Goal: Transaction & Acquisition: Purchase product/service

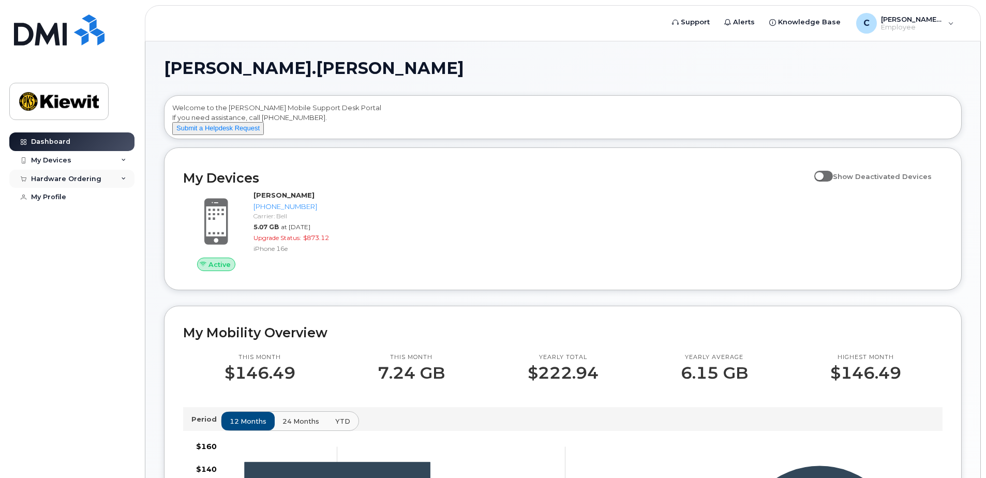
click at [64, 186] on div "Hardware Ordering" at bounding box center [71, 179] width 125 height 19
click at [66, 216] on div "New Order" at bounding box center [55, 217] width 39 height 9
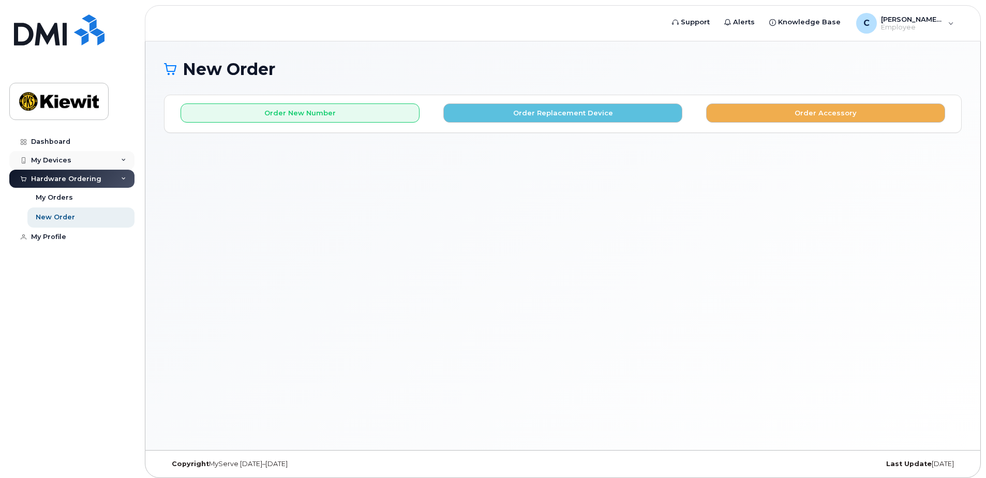
click at [120, 161] on div "My Devices" at bounding box center [71, 160] width 125 height 19
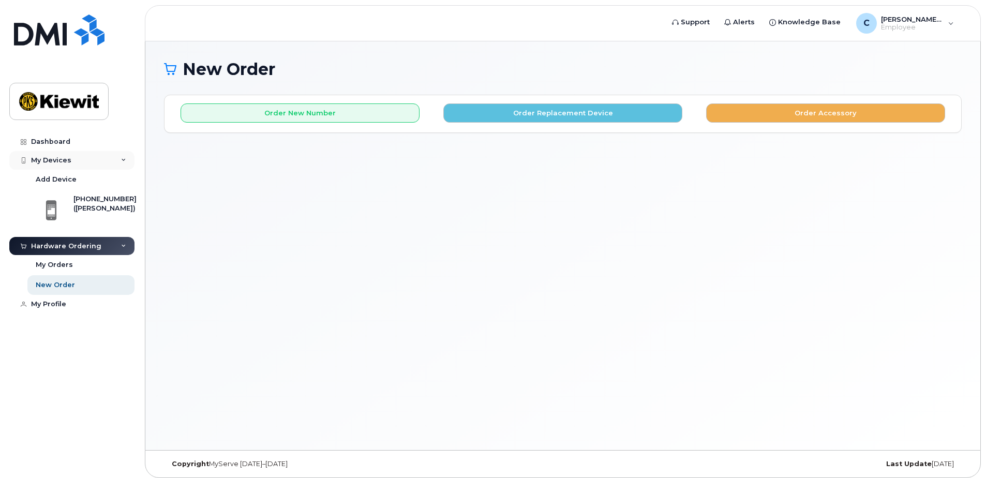
click at [120, 161] on div "My Devices" at bounding box center [71, 160] width 125 height 19
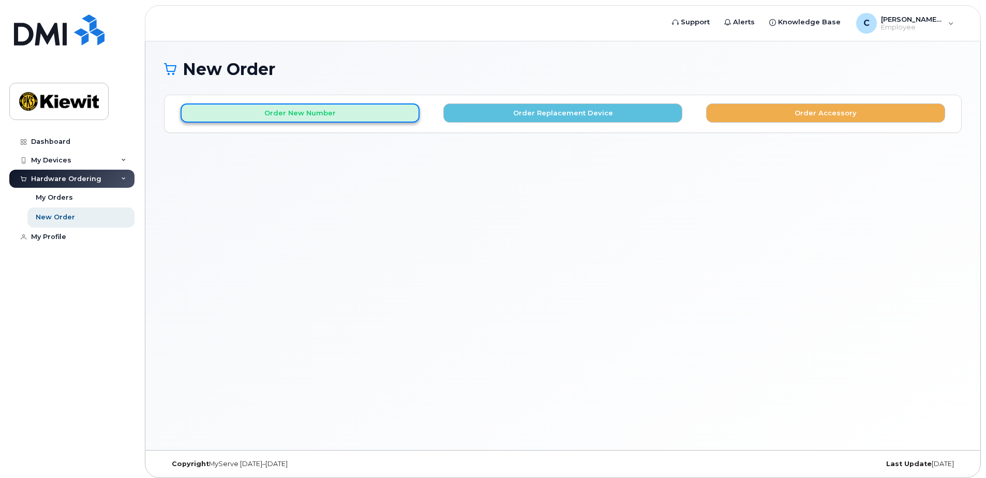
click at [326, 118] on button "Order New Number" at bounding box center [300, 112] width 239 height 19
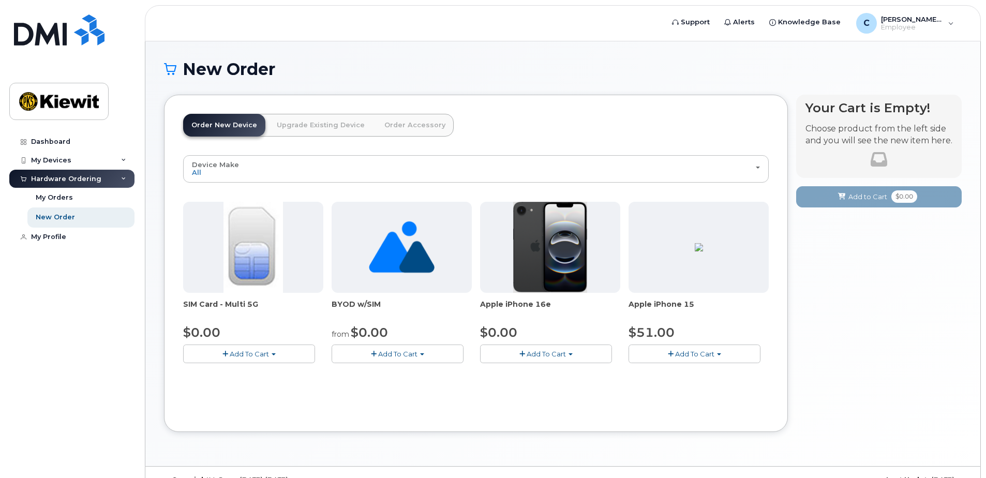
click at [568, 357] on button "Add To Cart" at bounding box center [546, 354] width 132 height 18
click at [544, 372] on link "$0.00 - 3 Year Activation (128GB)" at bounding box center [549, 373] width 133 height 13
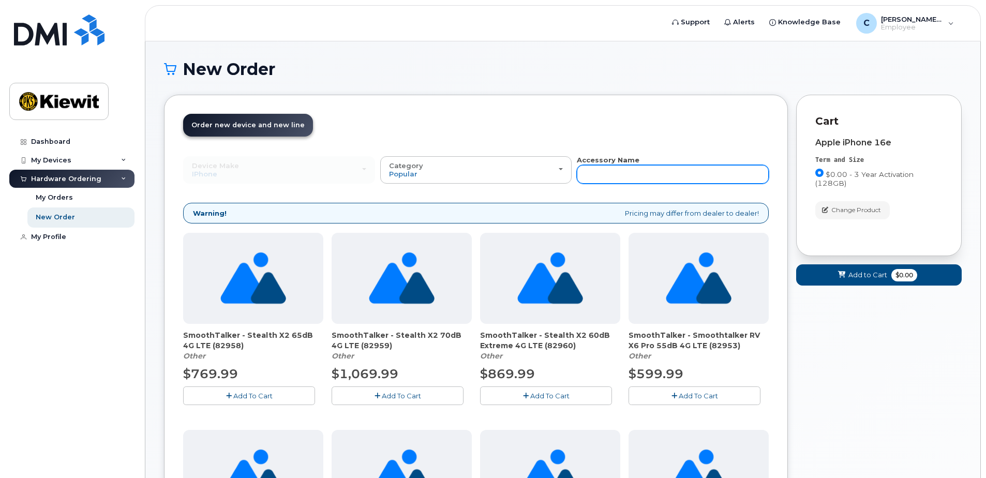
click at [591, 179] on input "text" at bounding box center [673, 174] width 192 height 19
type input "o"
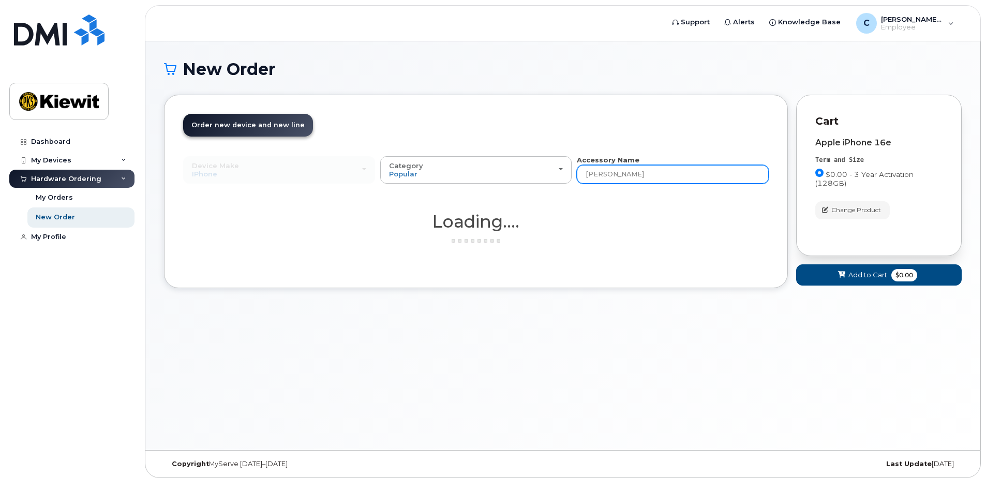
type input "otter"
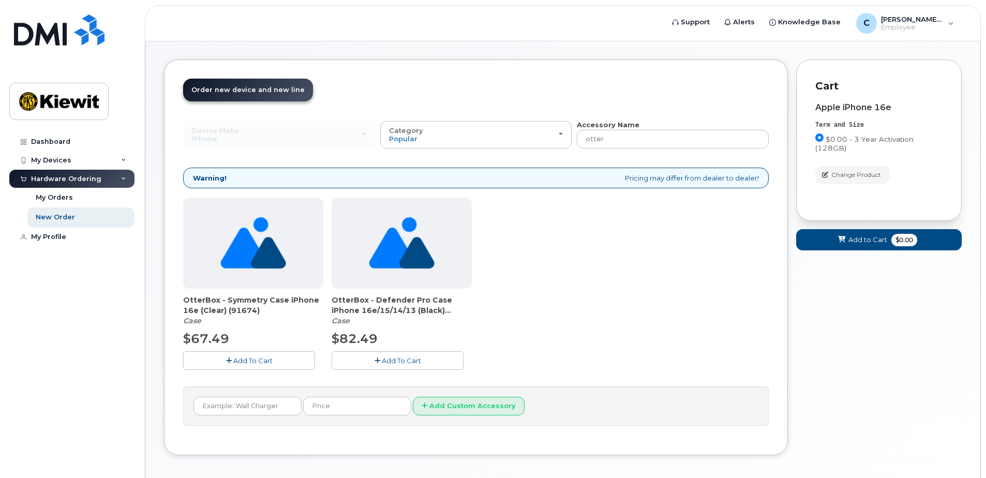
scroll to position [52, 0]
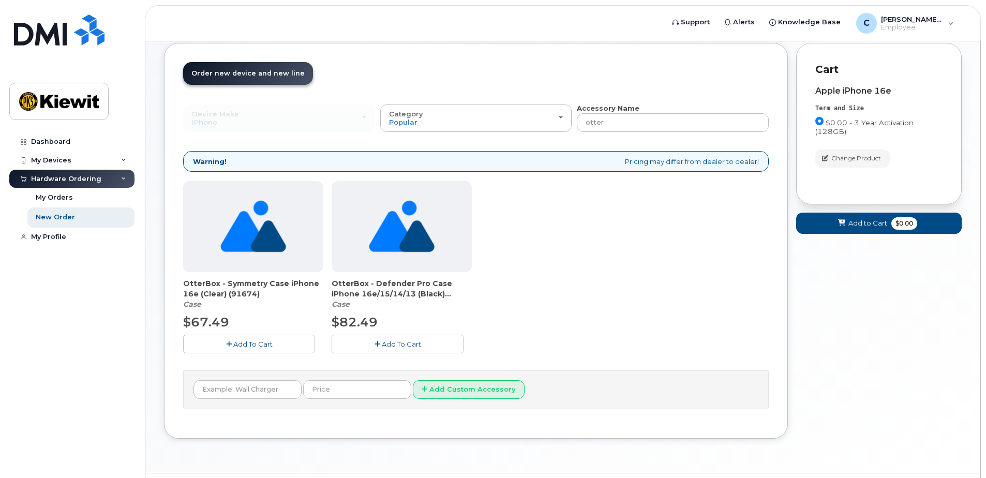
click at [233, 347] on span "Add To Cart" at bounding box center [252, 344] width 39 height 8
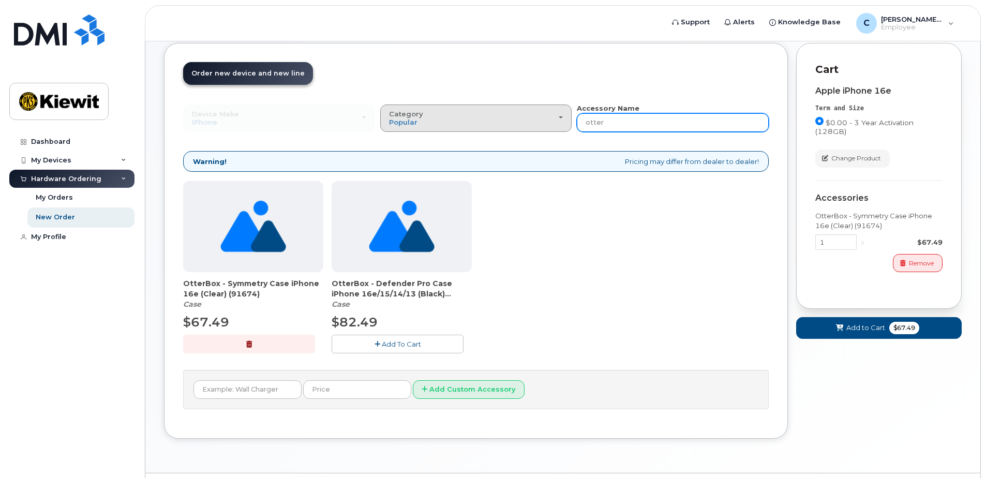
drag, startPoint x: 626, startPoint y: 124, endPoint x: 566, endPoint y: 131, distance: 60.5
click at [566, 131] on div "Device Make All Android Cell Phone HUB iPhone Modem Tablet All Android Cell Pho…" at bounding box center [476, 117] width 586 height 28
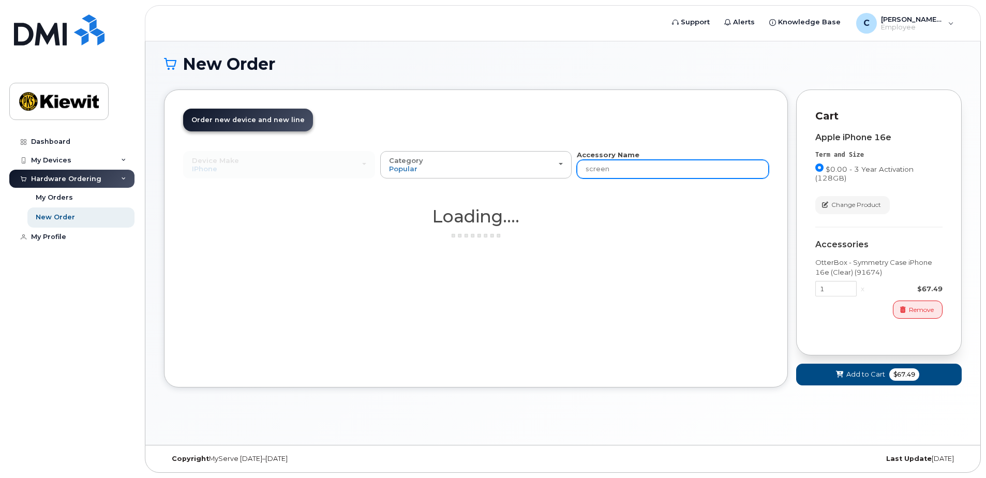
scroll to position [5, 0]
type input "screen"
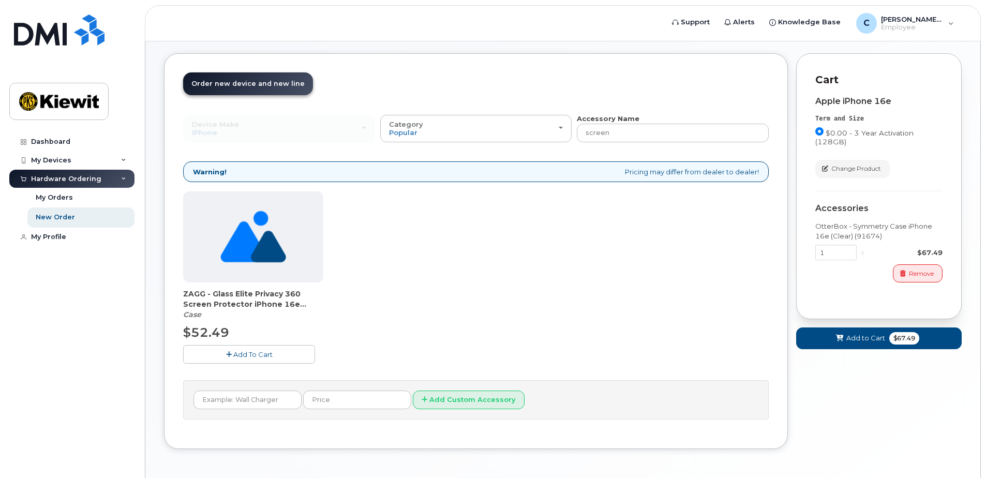
scroll to position [57, 0]
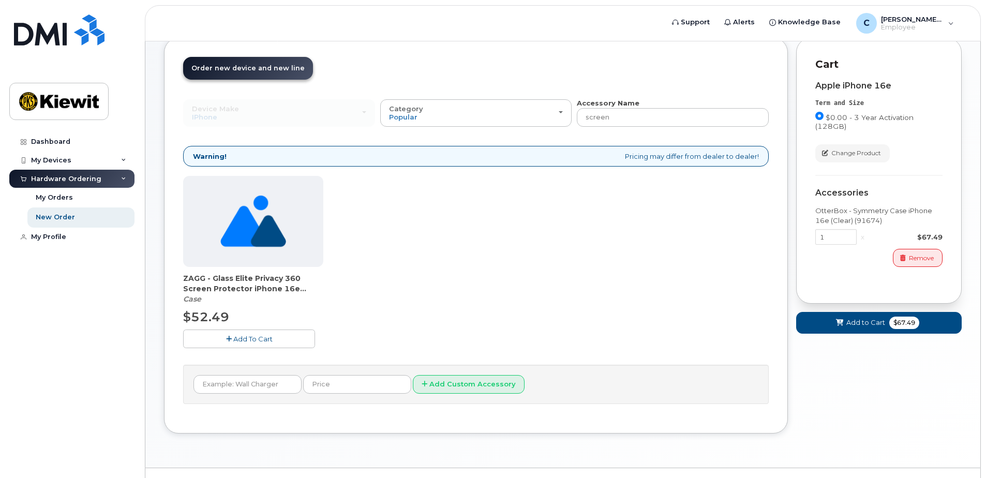
click at [253, 341] on span "Add To Cart" at bounding box center [252, 339] width 39 height 8
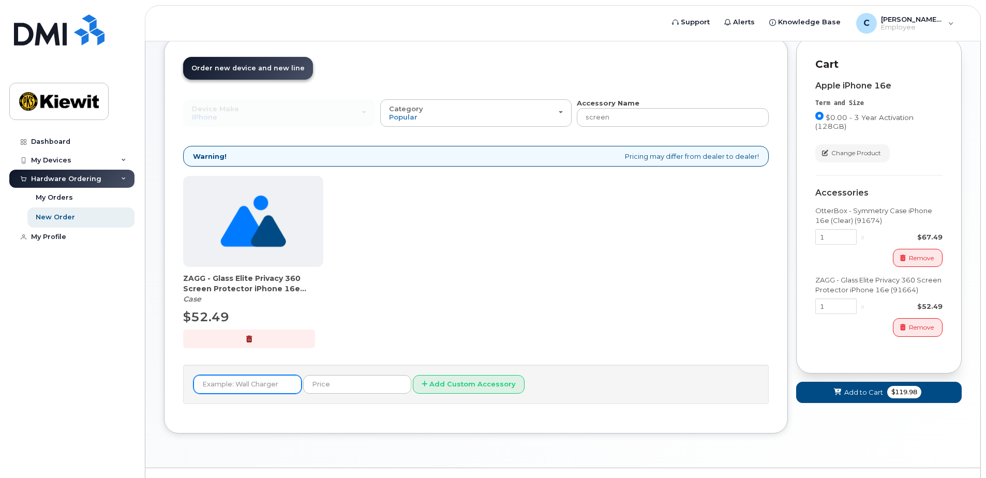
click at [250, 381] on input "text" at bounding box center [248, 384] width 108 height 19
click at [641, 112] on input "screen" at bounding box center [673, 117] width 192 height 19
drag, startPoint x: 641, startPoint y: 112, endPoint x: 589, endPoint y: 107, distance: 52.5
click at [589, 107] on div "Accessory Name screen" at bounding box center [673, 112] width 192 height 28
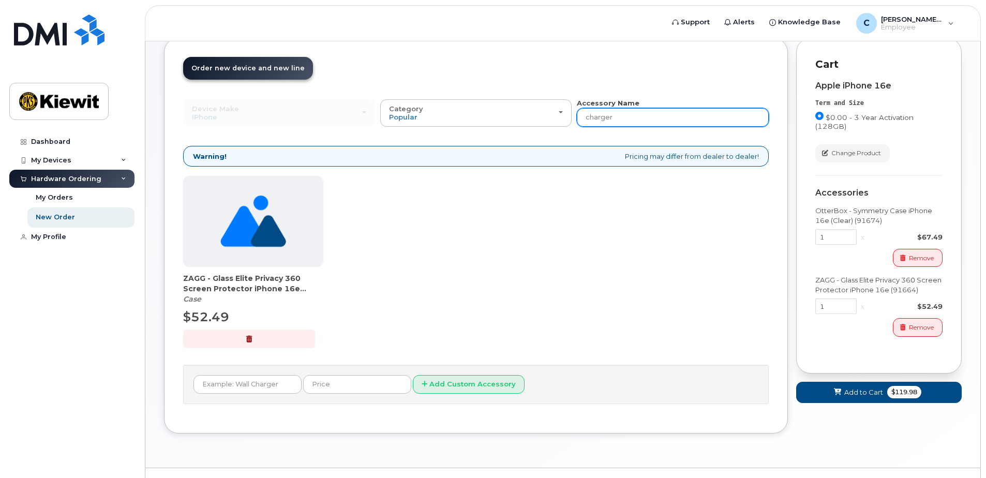
type input "charger"
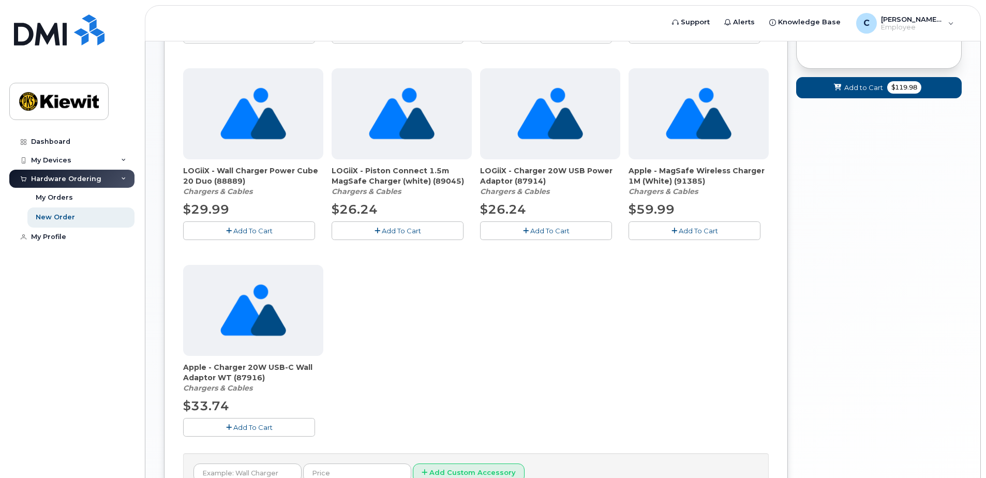
scroll to position [413, 0]
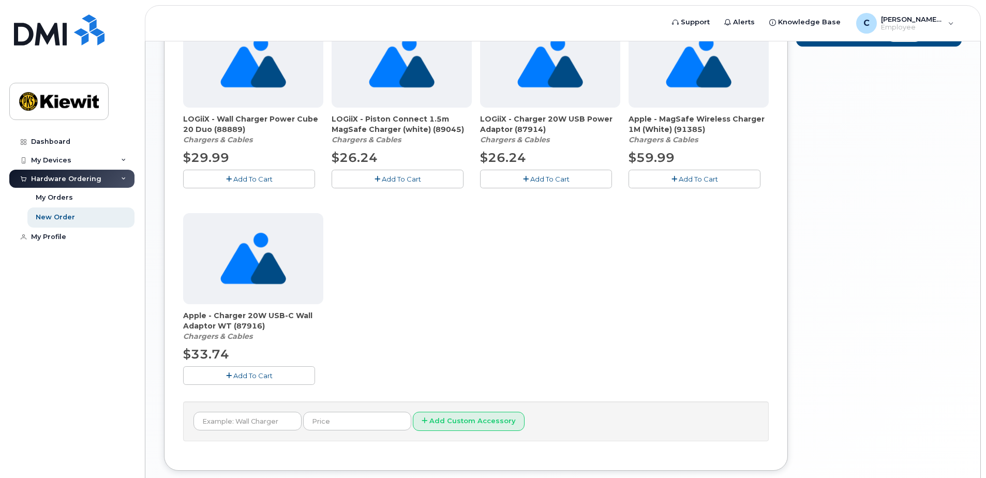
click at [238, 375] on span "Add To Cart" at bounding box center [252, 376] width 39 height 8
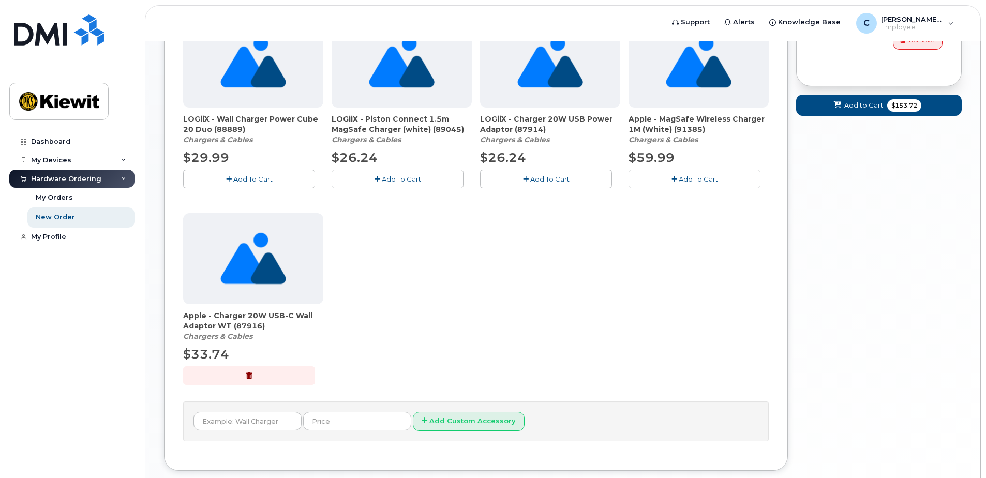
click at [266, 316] on span "Apple - Charger 20W USB-C Wall Adaptor WT (87916)" at bounding box center [253, 320] width 140 height 21
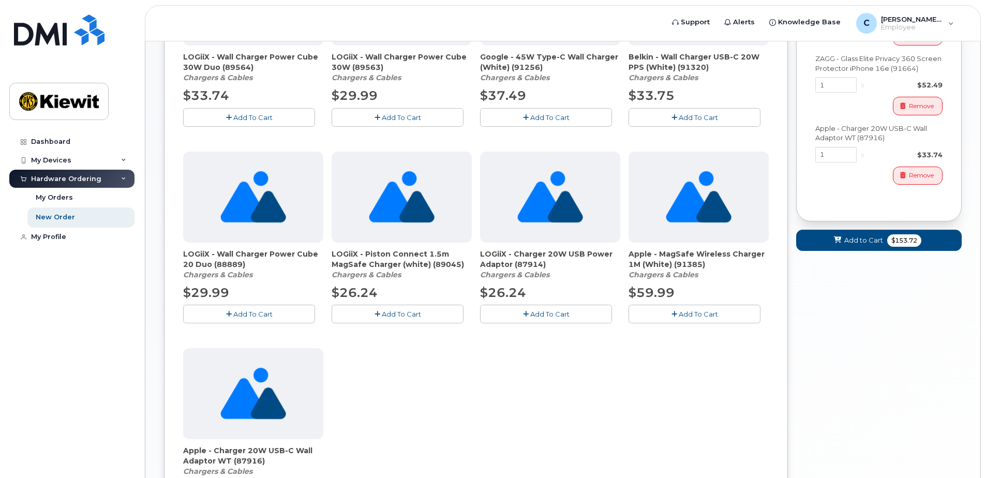
scroll to position [258, 0]
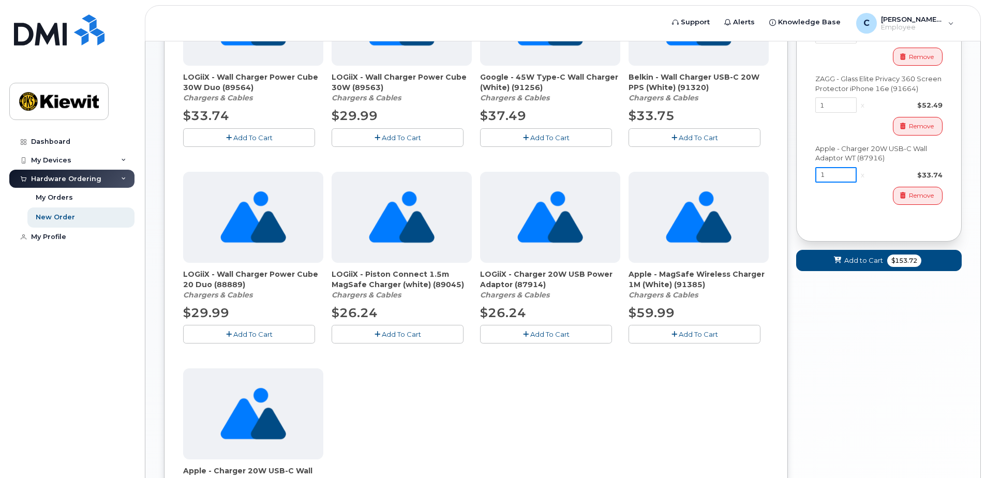
click at [842, 177] on input "1" at bounding box center [835, 175] width 41 height 16
type input "2"
click at [872, 313] on div "Your Cart is Empty! Choose product from the left side and you will see the new …" at bounding box center [879, 238] width 166 height 805
click at [881, 265] on span "Add to Cart" at bounding box center [863, 261] width 39 height 10
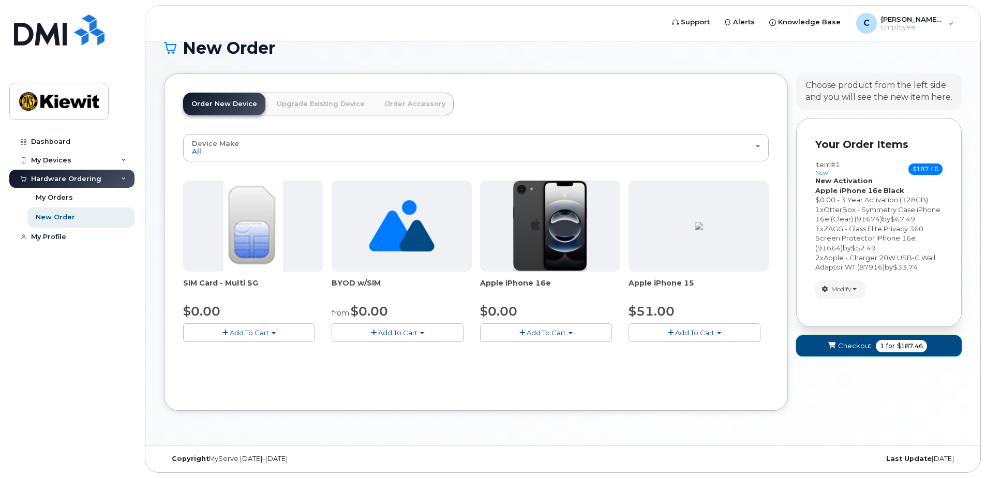
click at [856, 347] on span "Checkout" at bounding box center [855, 346] width 34 height 10
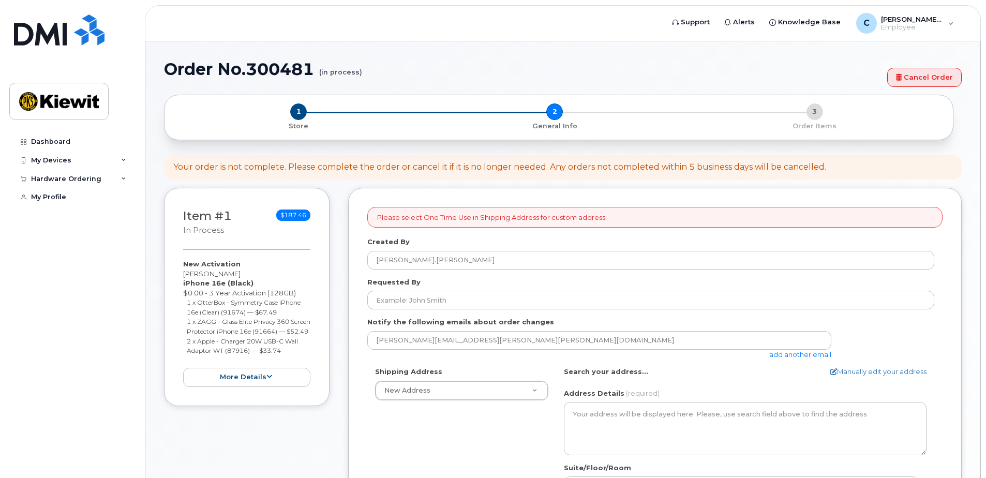
select select
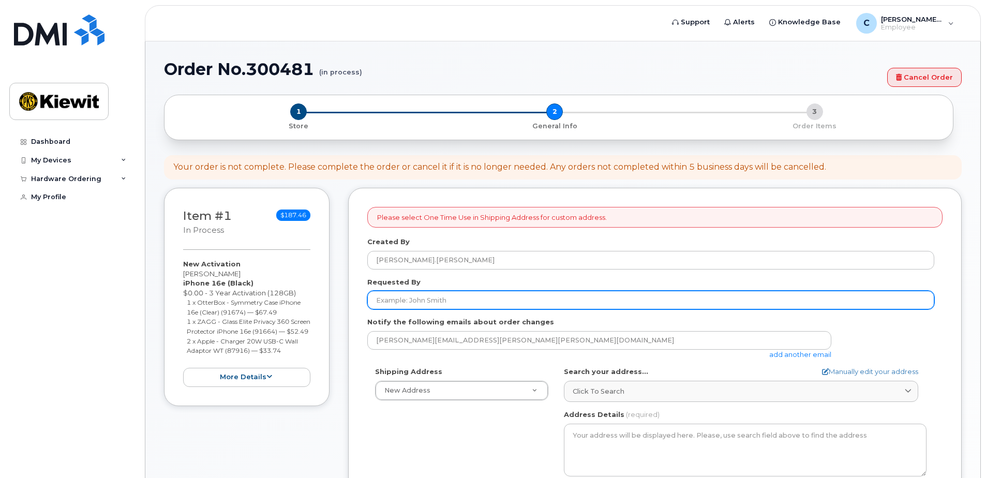
click at [441, 304] on input "Requested By" at bounding box center [650, 300] width 567 height 19
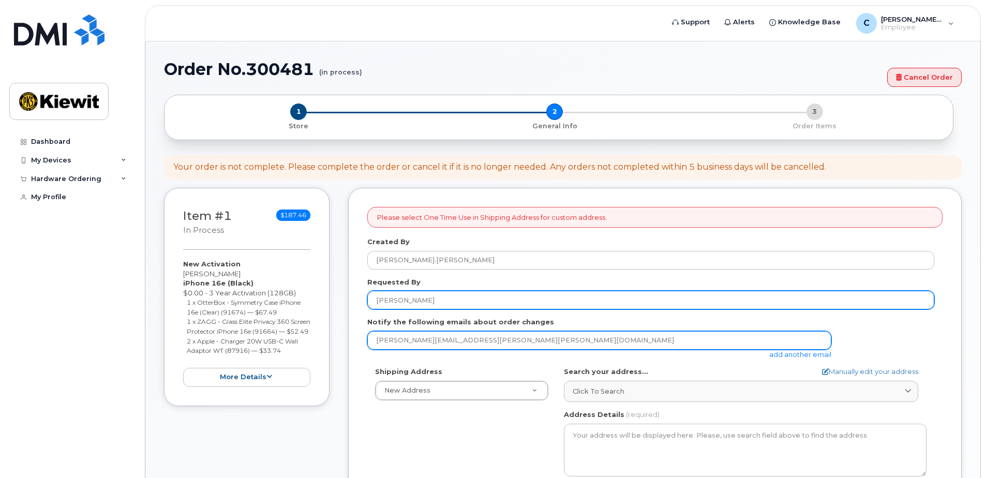
type input "[PERSON_NAME]"
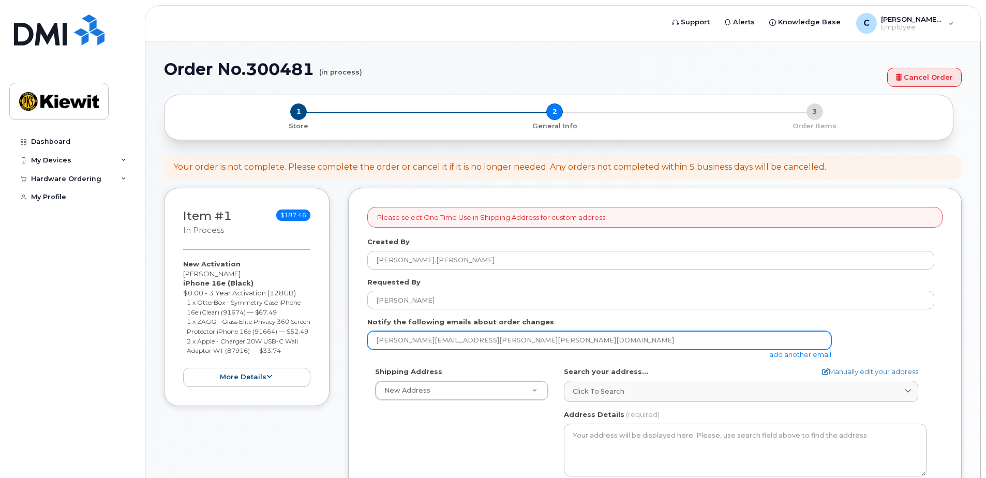
click at [409, 337] on input "[PERSON_NAME][EMAIL_ADDRESS][PERSON_NAME][PERSON_NAME][DOMAIN_NAME]" at bounding box center [599, 340] width 464 height 19
type input "[STREET_ADDRESS][PERSON_NAME]"
type input "4374195528"
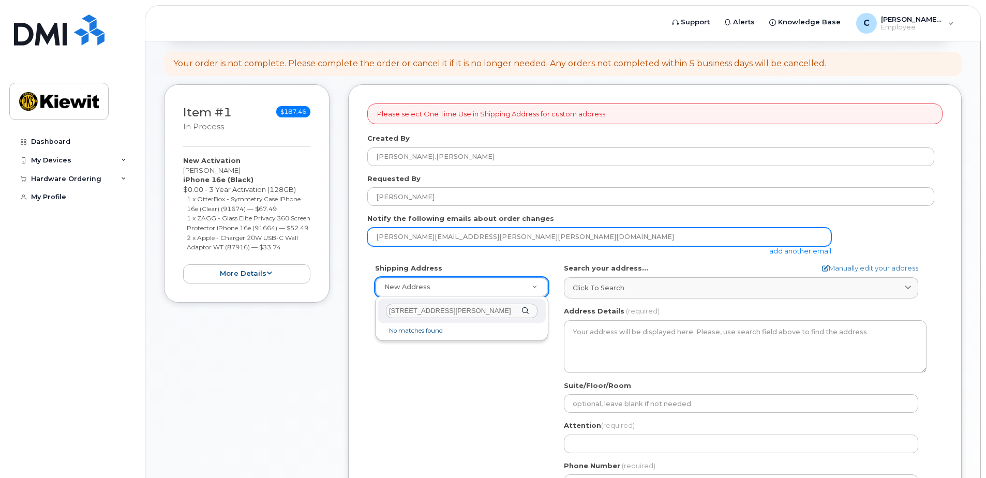
scroll to position [155, 0]
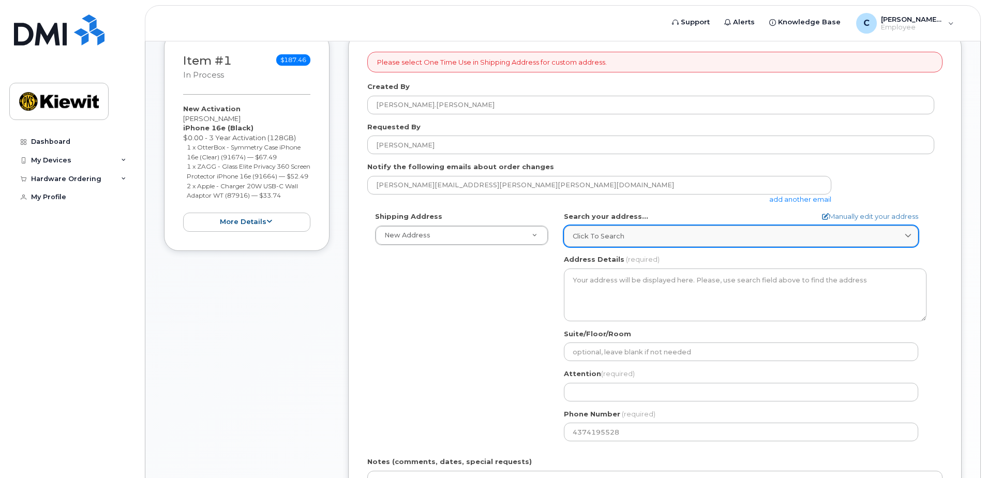
click at [659, 242] on link "Click to search" at bounding box center [741, 236] width 354 height 21
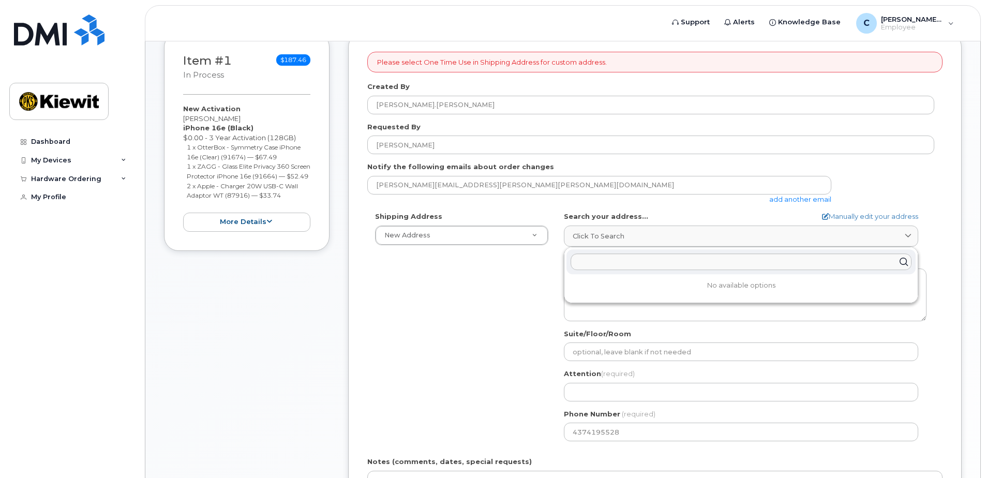
click at [484, 308] on div "Shipping Address New Address New Address Beaver Marine Limited [GEOGRAPHIC_DATA…" at bounding box center [650, 330] width 567 height 237
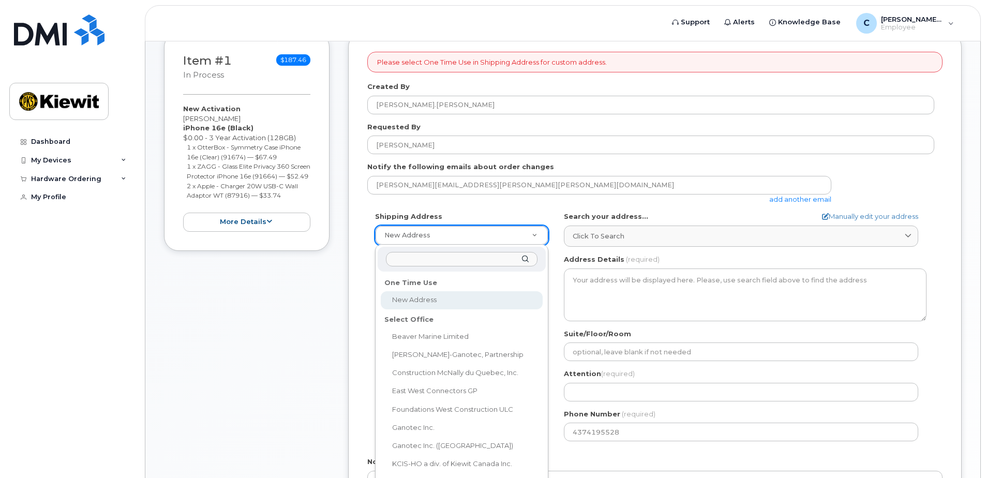
select select
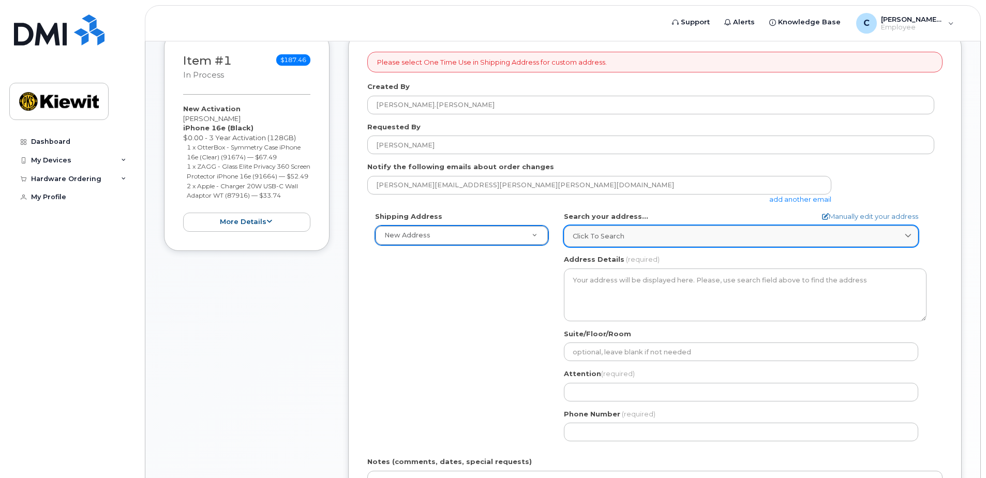
click at [622, 237] on span "Click to search" at bounding box center [599, 236] width 52 height 10
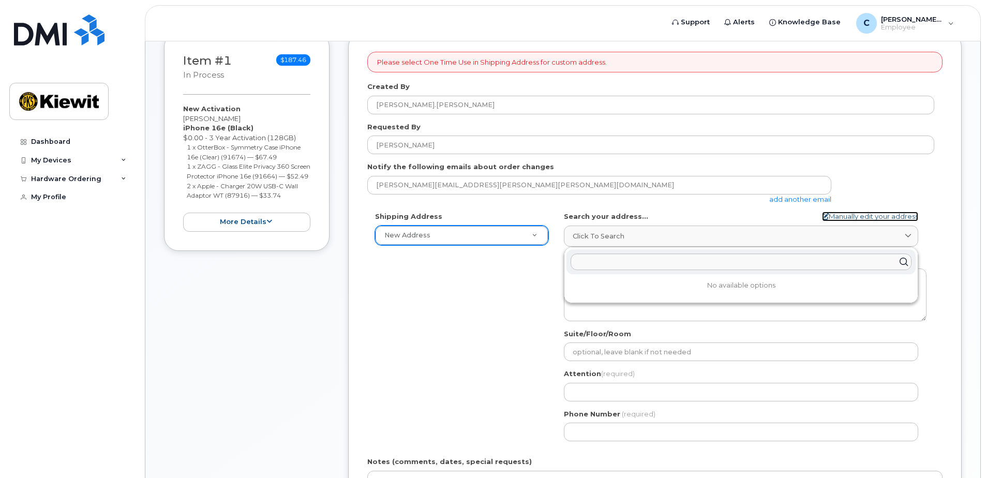
click at [852, 216] on link "Manually edit your address" at bounding box center [870, 217] width 96 height 10
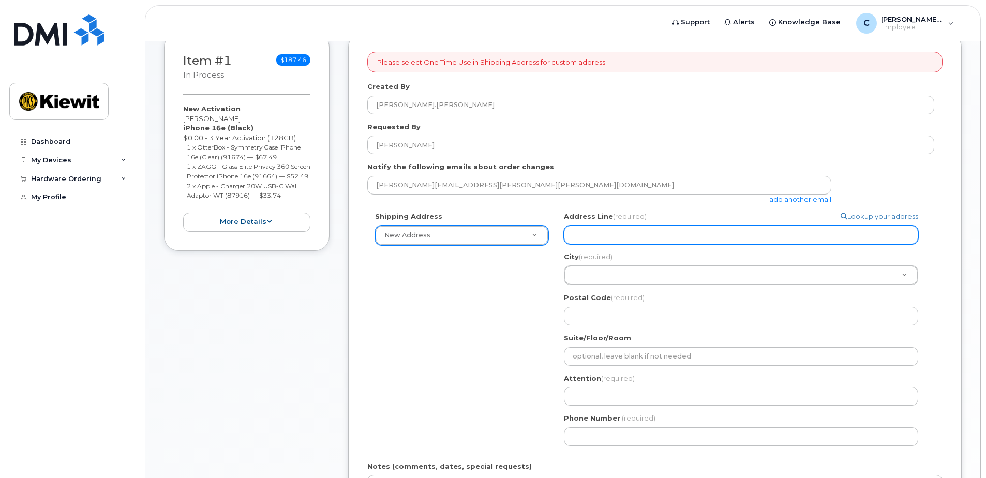
click at [611, 229] on input "Address Line (required)" at bounding box center [741, 235] width 354 height 19
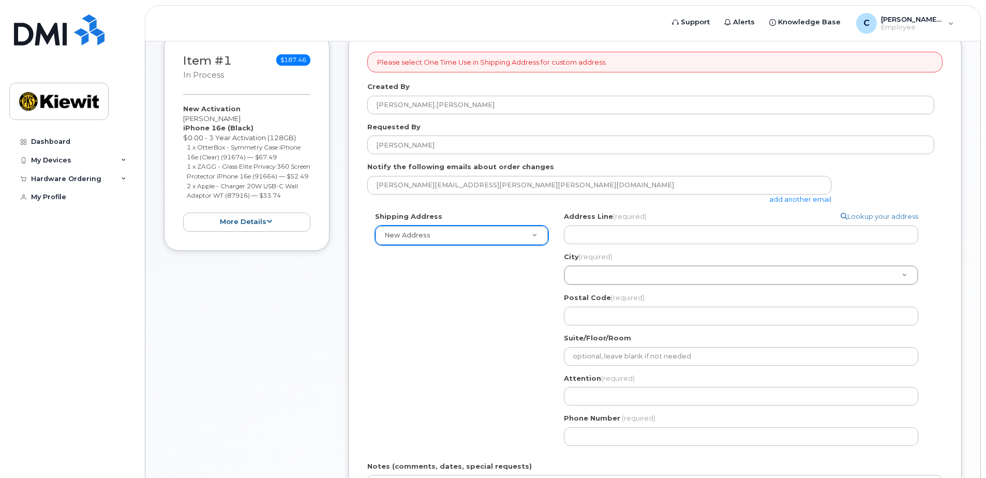
drag, startPoint x: 928, startPoint y: 185, endPoint x: 905, endPoint y: 188, distance: 22.9
click at [928, 185] on div "[PERSON_NAME][EMAIL_ADDRESS][PERSON_NAME][PERSON_NAME][DOMAIN_NAME] add another…" at bounding box center [650, 190] width 567 height 28
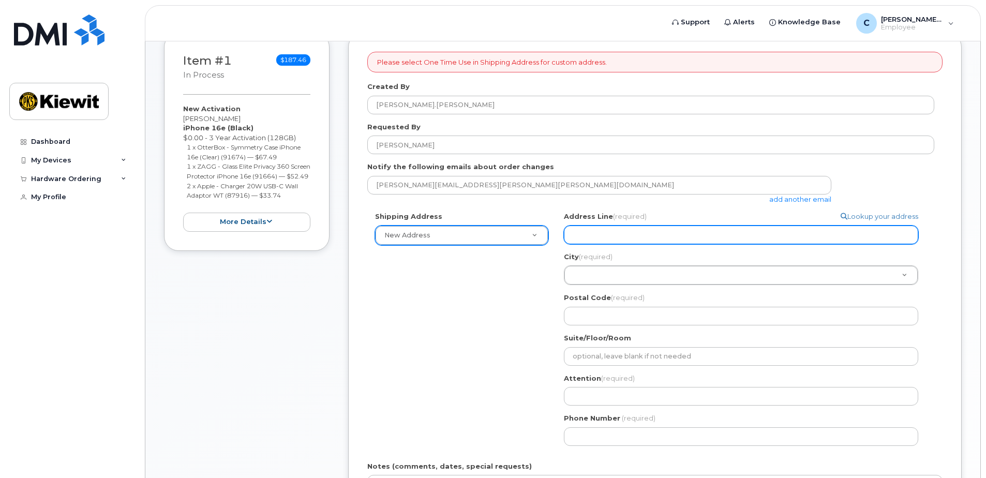
click at [641, 243] on input "Address Line (required)" at bounding box center [741, 235] width 354 height 19
paste input "[STREET_ADDRESS]"
select select
type input "[STREET_ADDRESS]"
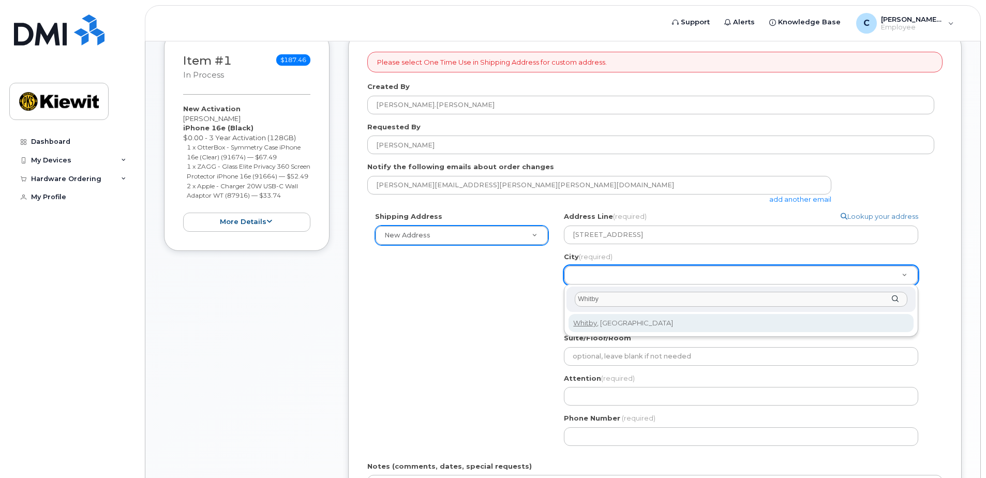
type input "Whitby"
select select
type input "5043"
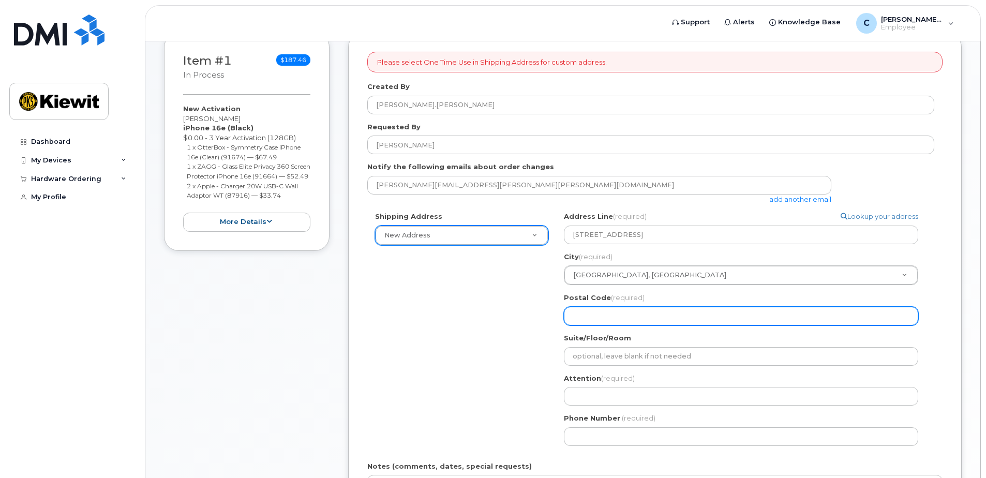
click at [628, 323] on input "Postal Code (required)" at bounding box center [741, 316] width 354 height 19
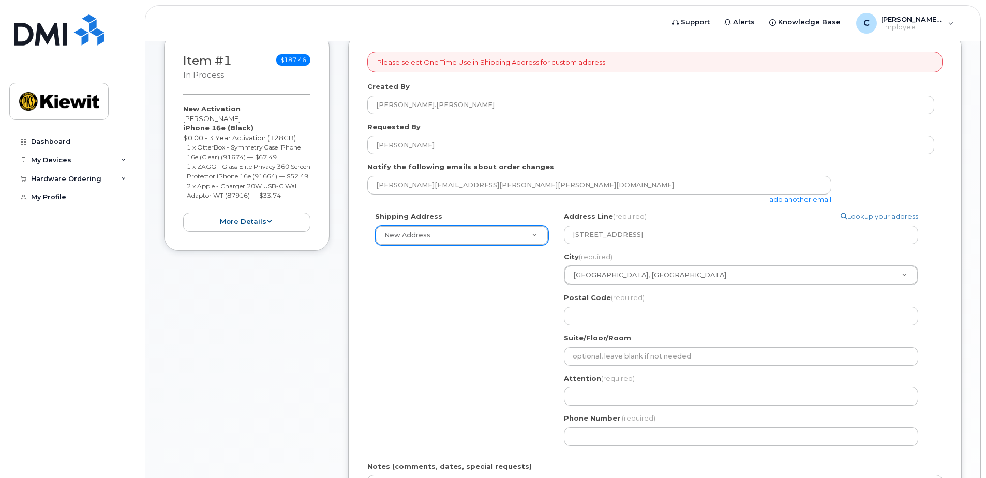
click at [926, 309] on div "Postal Code (required)" at bounding box center [745, 309] width 363 height 33
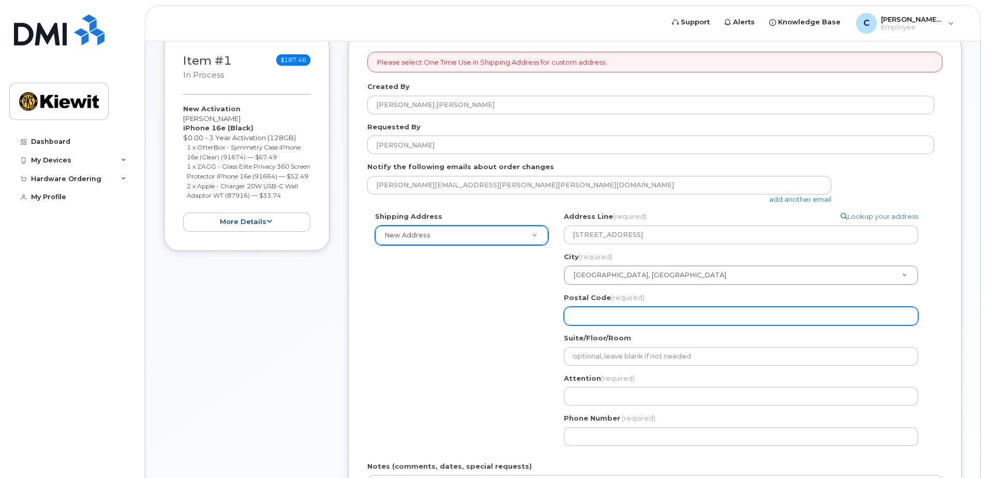
click at [616, 315] on input "Postal Code (required)" at bounding box center [741, 316] width 354 height 19
paste input "L1N 7N5"
select select
type input "L1N 7N5"
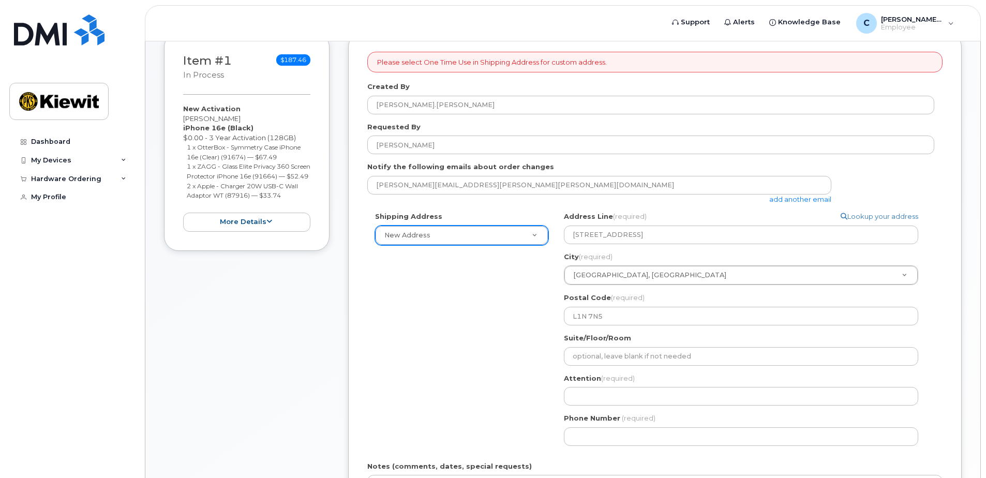
click at [535, 399] on div "Shipping Address New Address New Address Beaver Marine Limited [GEOGRAPHIC_DATA…" at bounding box center [650, 333] width 567 height 242
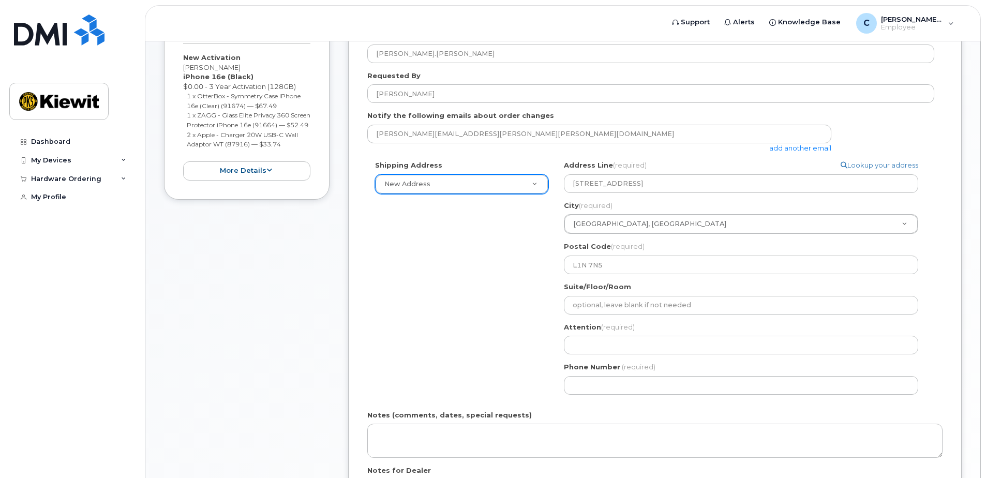
scroll to position [207, 0]
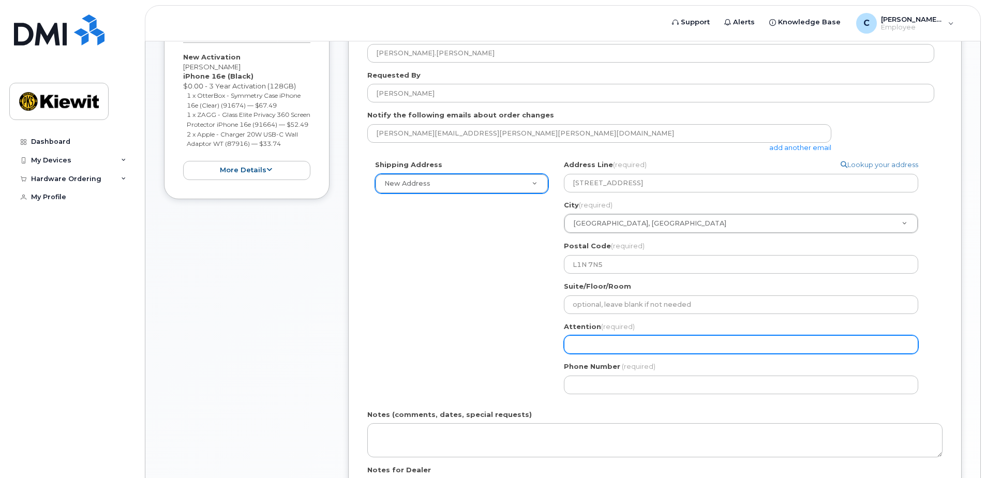
click at [620, 346] on input "Attention (required)" at bounding box center [741, 344] width 354 height 19
select select
type input "C"
select select
type input "Cr"
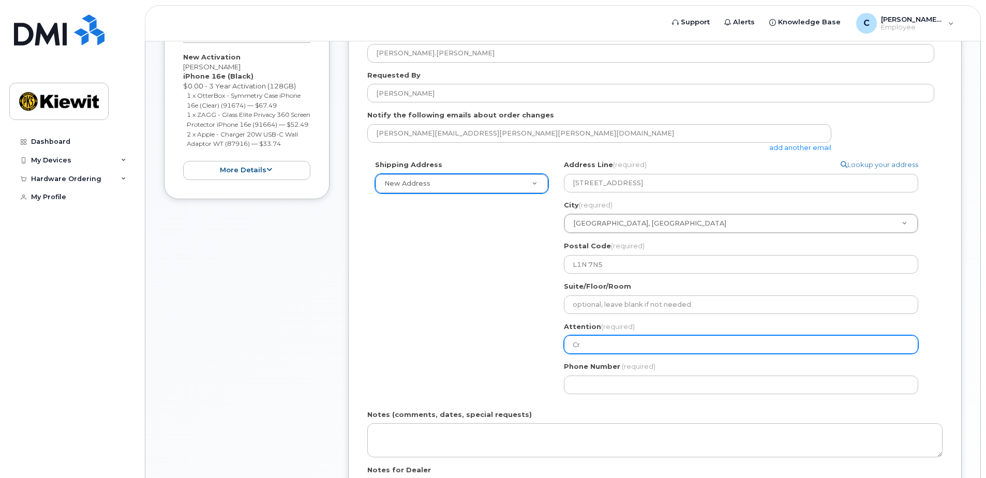
select select
type input "Cra"
select select
type input "Crai"
select select
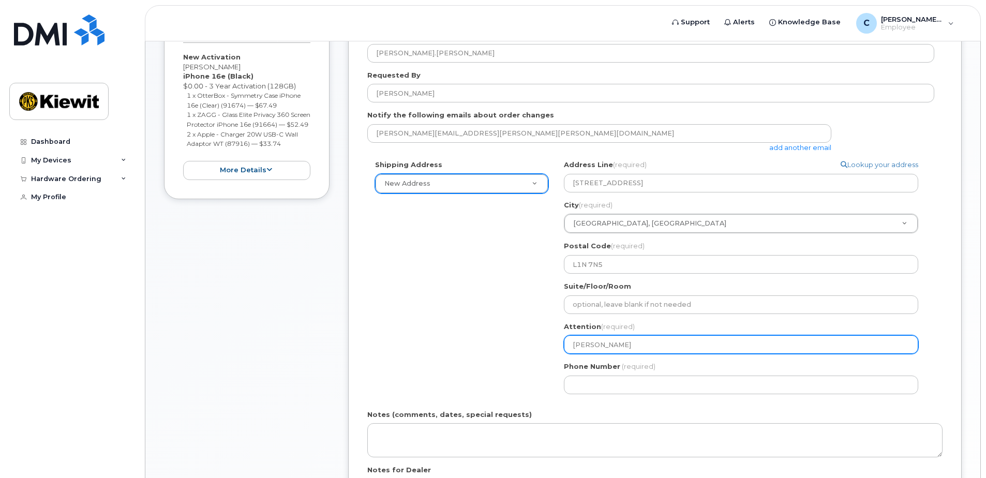
type input "[PERSON_NAME]"
select select
type input "[PERSON_NAME]"
select select
type input "[PERSON_NAME]"
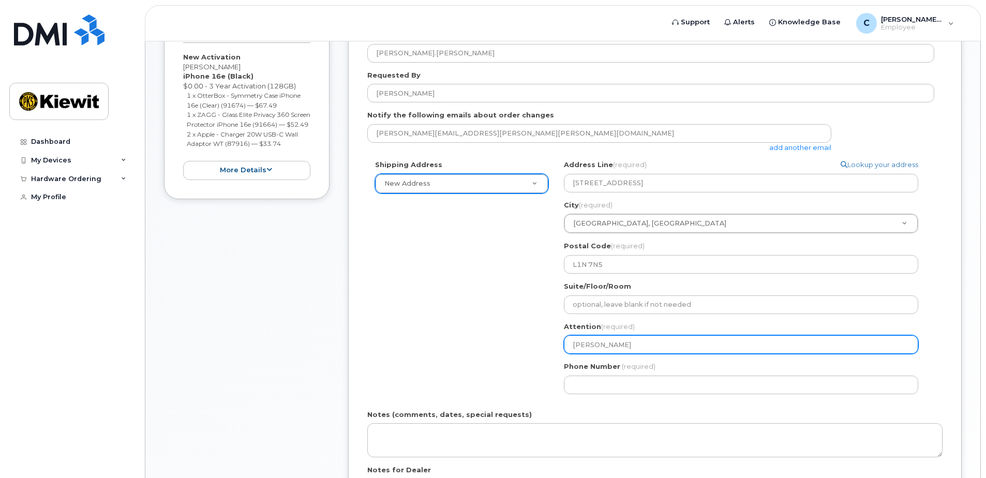
select select
type input "[PERSON_NAME]"
select select
type input "[PERSON_NAME]"
select select
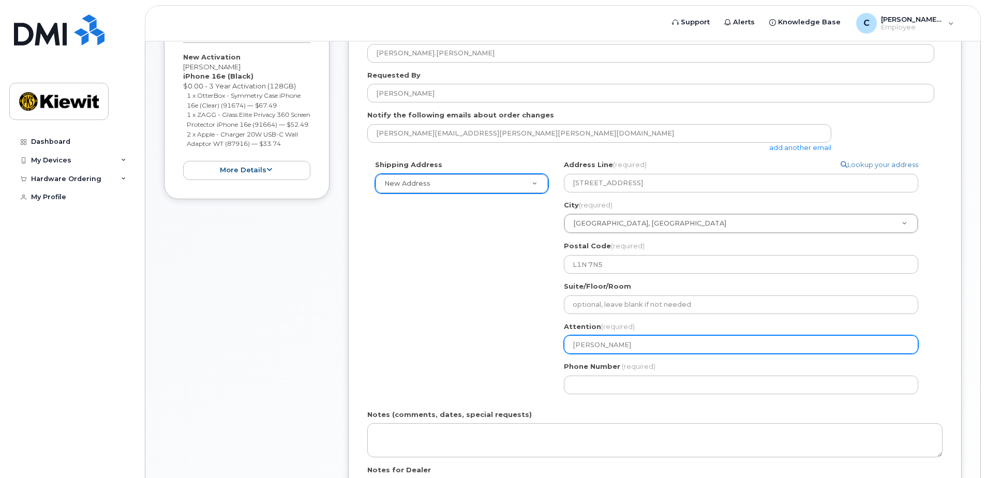
type input "[PERSON_NAME]"
select select
type input "[PERSON_NAME]"
select select
type input "[PERSON_NAME]"
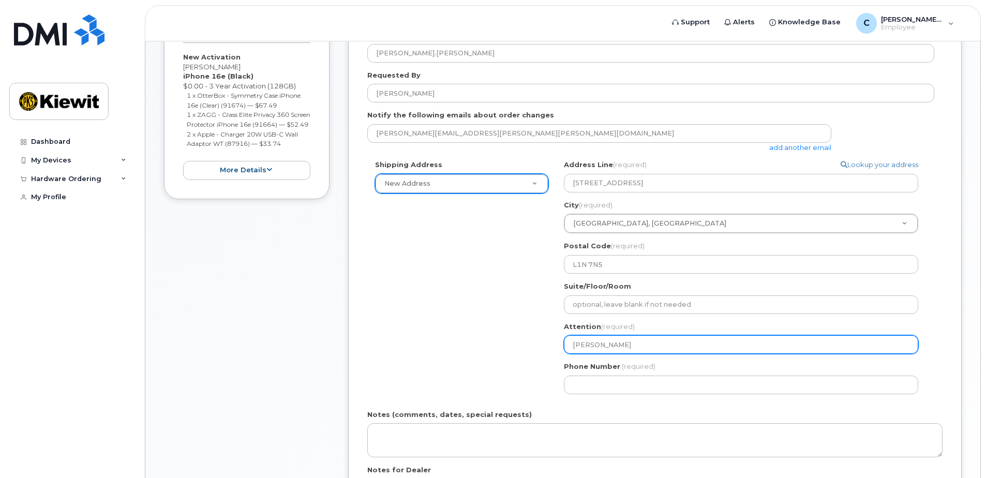
select select
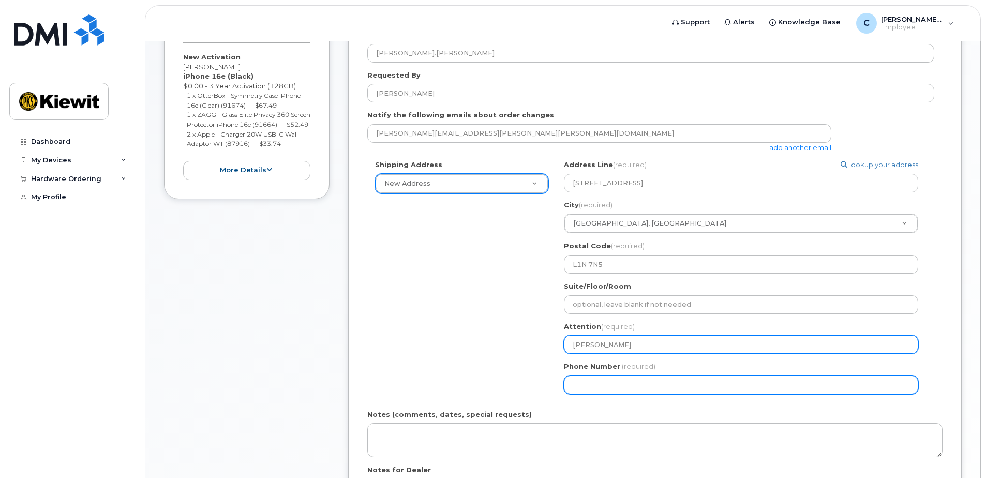
type input "[PERSON_NAME]"
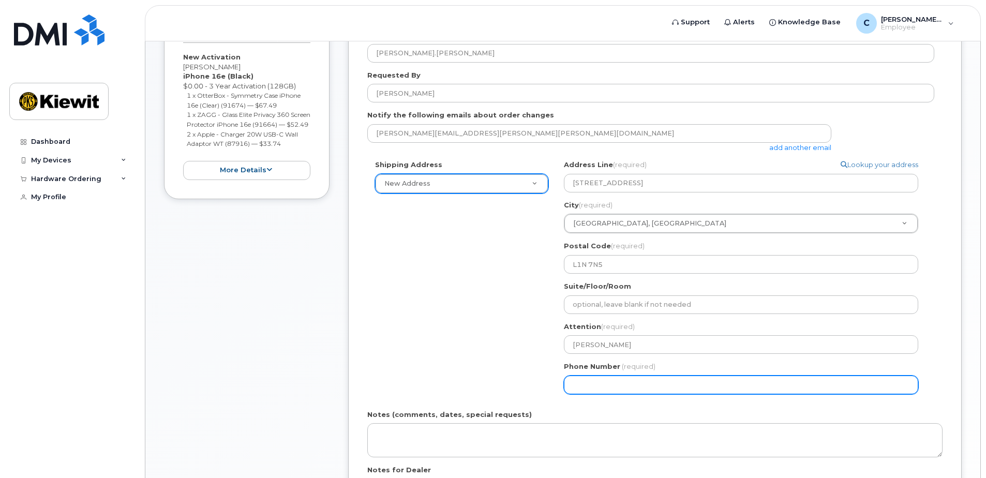
click at [629, 383] on input "Phone Number" at bounding box center [741, 385] width 354 height 19
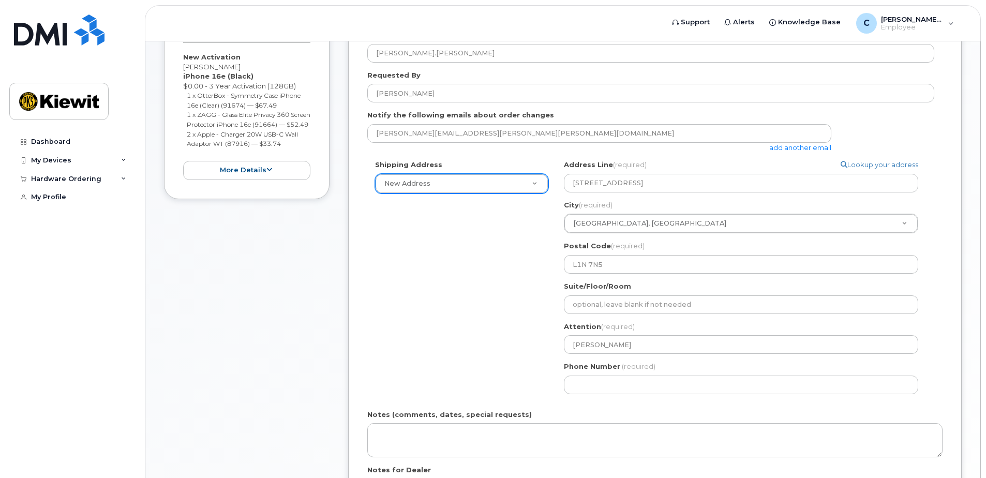
click at [918, 128] on div "[PERSON_NAME][EMAIL_ADDRESS][PERSON_NAME][PERSON_NAME][DOMAIN_NAME] add another…" at bounding box center [650, 138] width 567 height 28
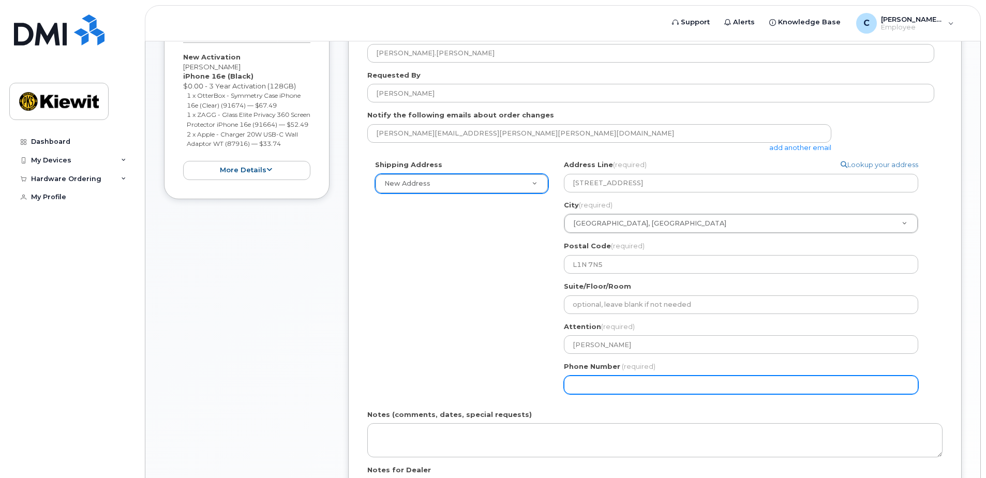
click at [634, 380] on input "Phone Number" at bounding box center [741, 385] width 354 height 19
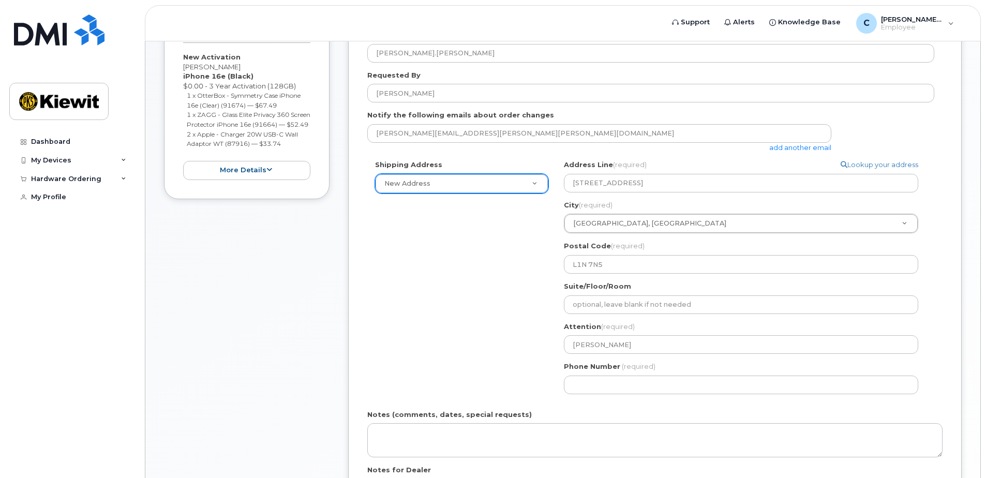
click at [477, 318] on div "Shipping Address New Address New Address Beaver Marine Limited [GEOGRAPHIC_DATA…" at bounding box center [650, 281] width 567 height 242
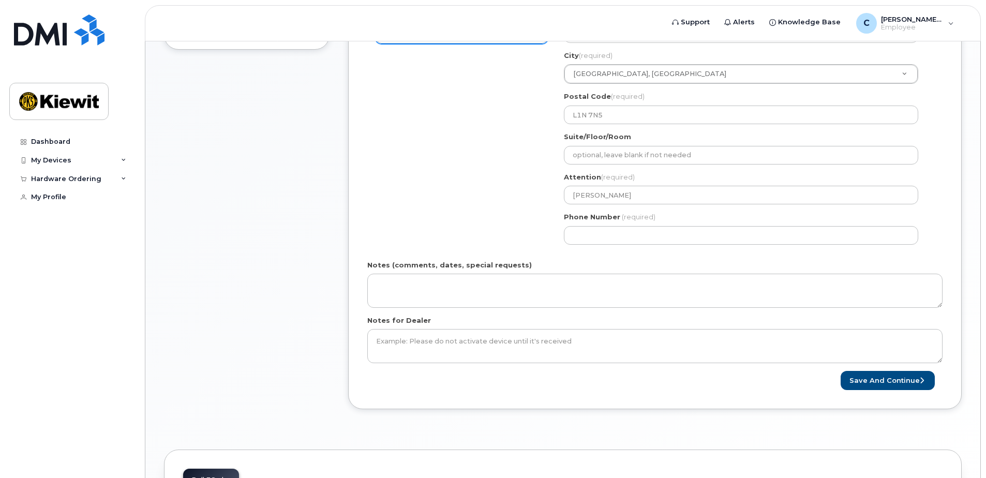
scroll to position [362, 0]
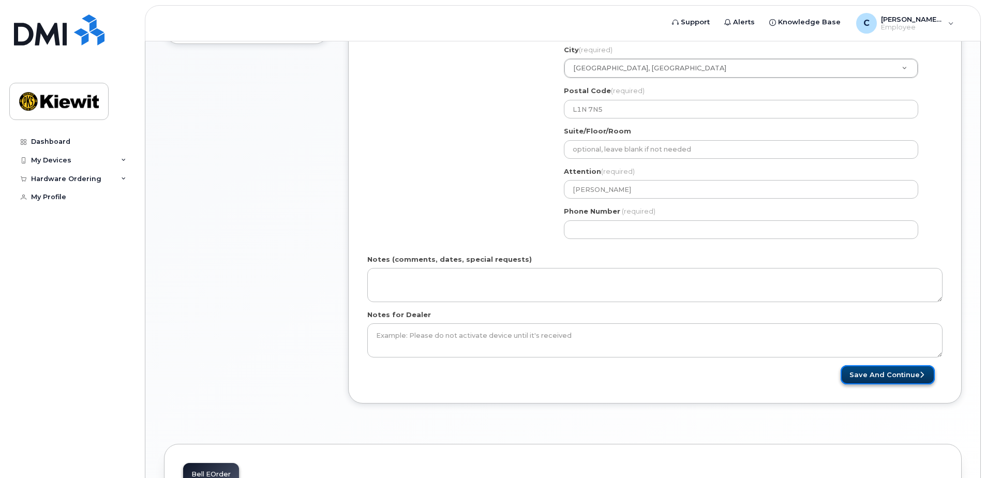
click at [890, 380] on button "Save and Continue" at bounding box center [888, 374] width 94 height 19
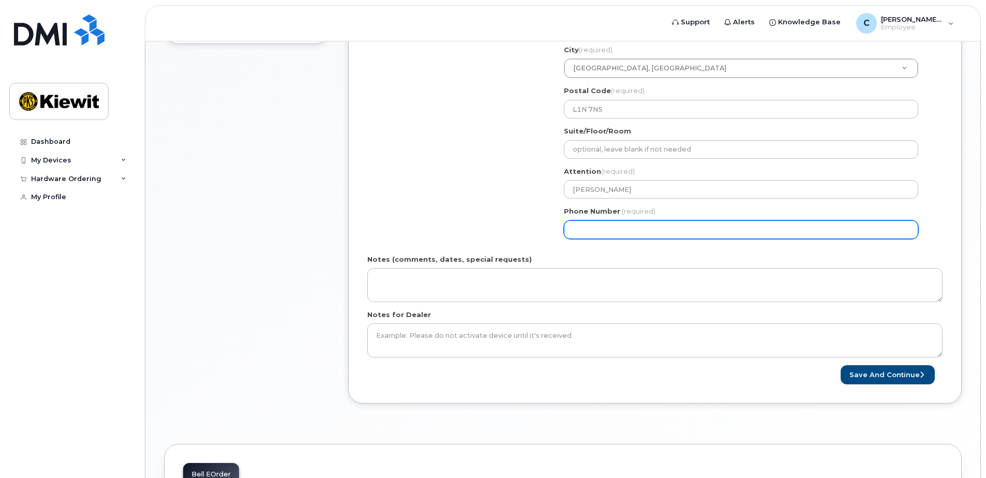
click at [606, 227] on input "Phone Number" at bounding box center [741, 229] width 354 height 19
click input "Phone Number"
select select
type input "2896750357"
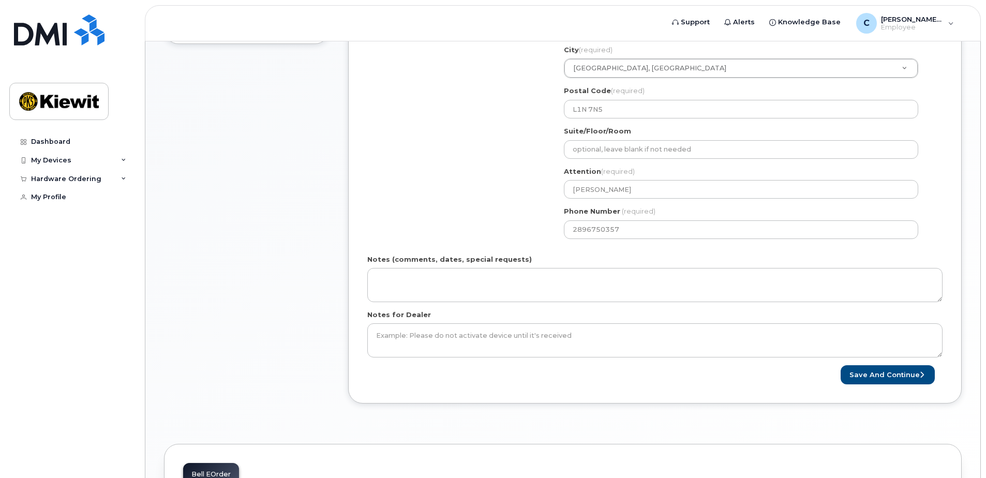
click form "Please select One Time Use in Shipping Address for custom address. Created By […"
click button "Save and Continue"
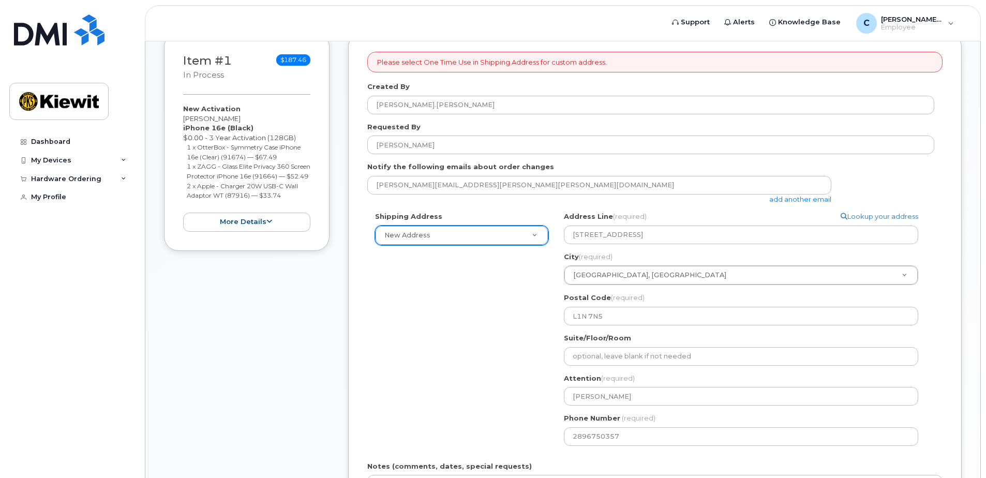
scroll to position [52, 0]
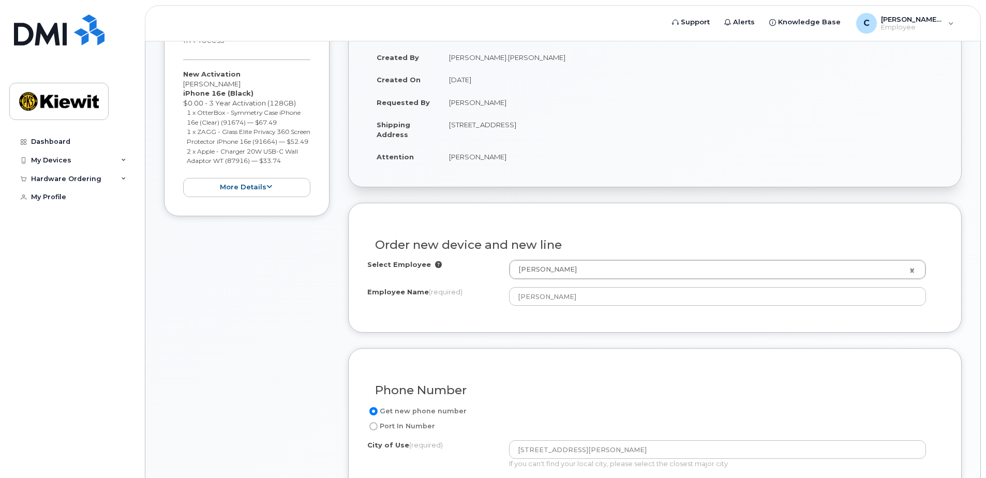
scroll to position [207, 0]
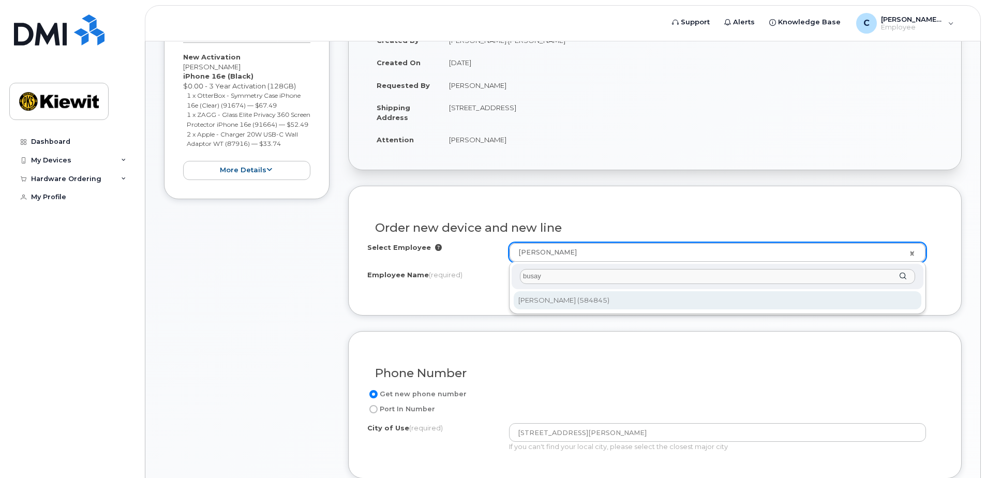
drag, startPoint x: 574, startPoint y: 278, endPoint x: 481, endPoint y: 272, distance: 93.4
click at [481, 272] on body "Support Alerts Knowledge Base C Courtney.Robia Employee English Français Sign o…" at bounding box center [493, 415] width 986 height 1245
type input "busay"
type input "2998964"
type input "Oluwabusayo Akinsulire"
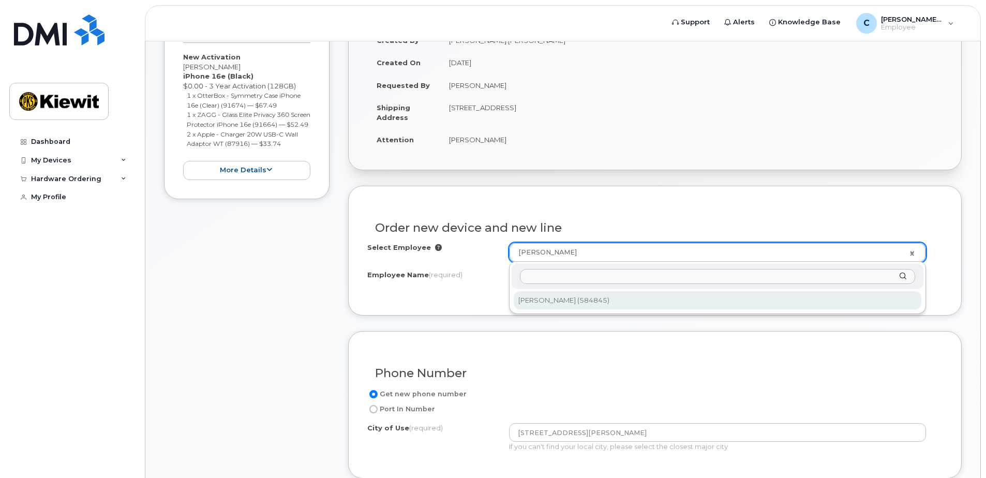
select select
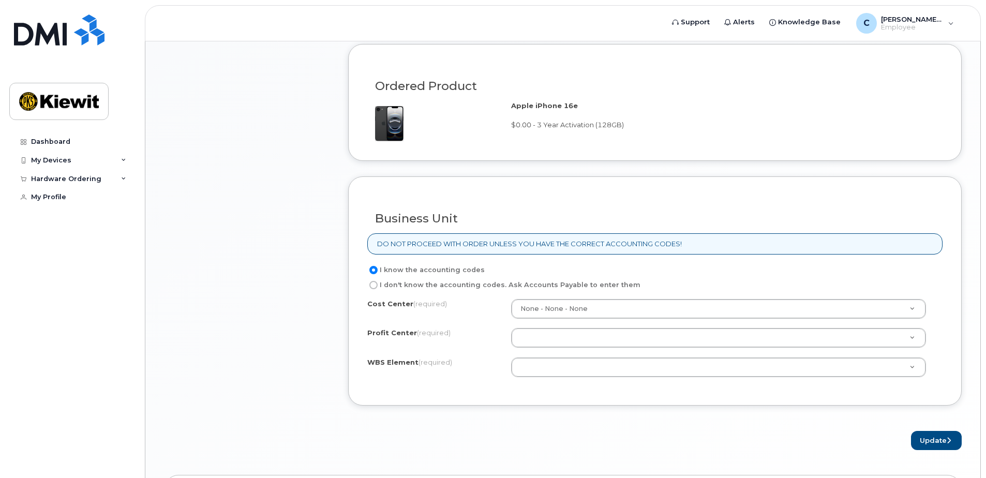
scroll to position [767, 0]
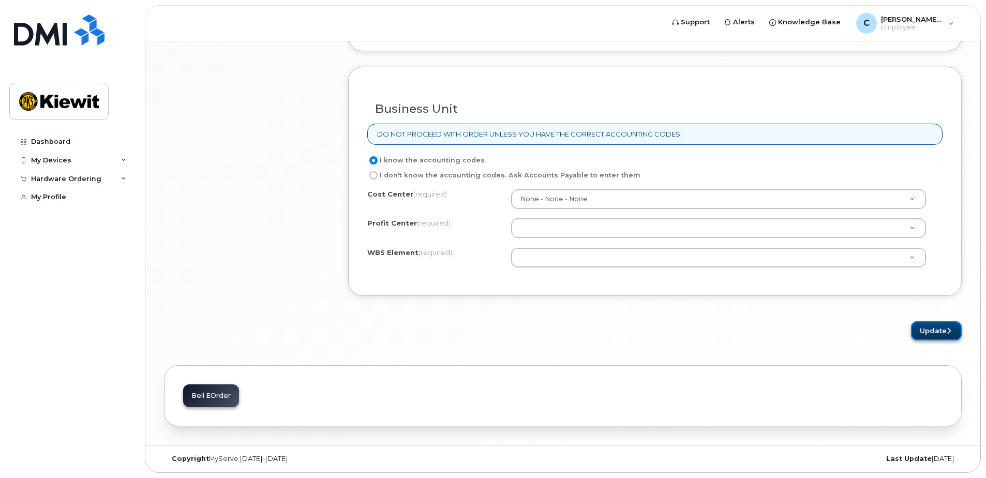
click at [941, 330] on button "Update" at bounding box center [936, 330] width 51 height 19
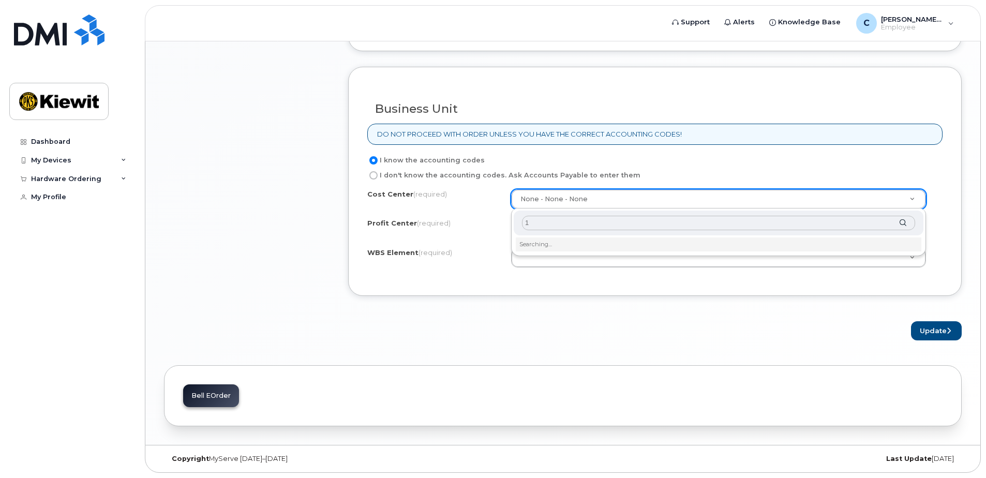
type input "12"
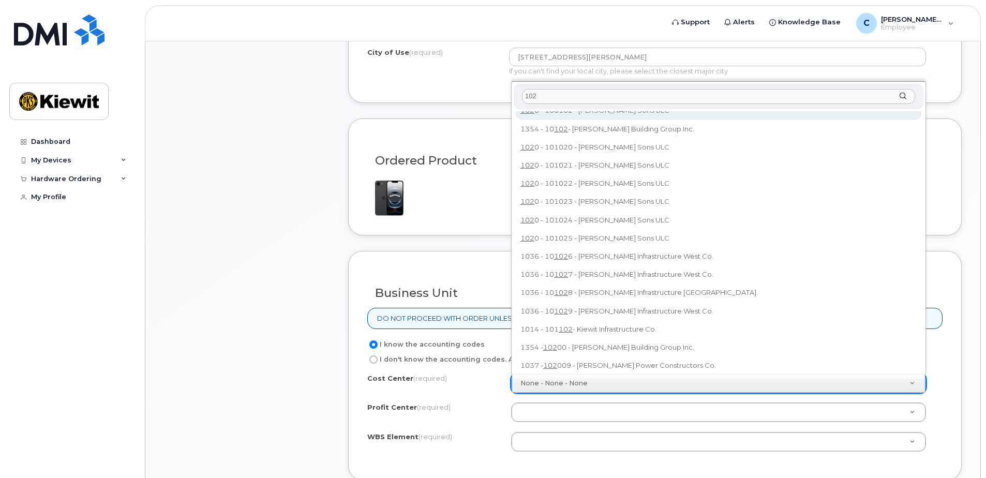
scroll to position [0, 0]
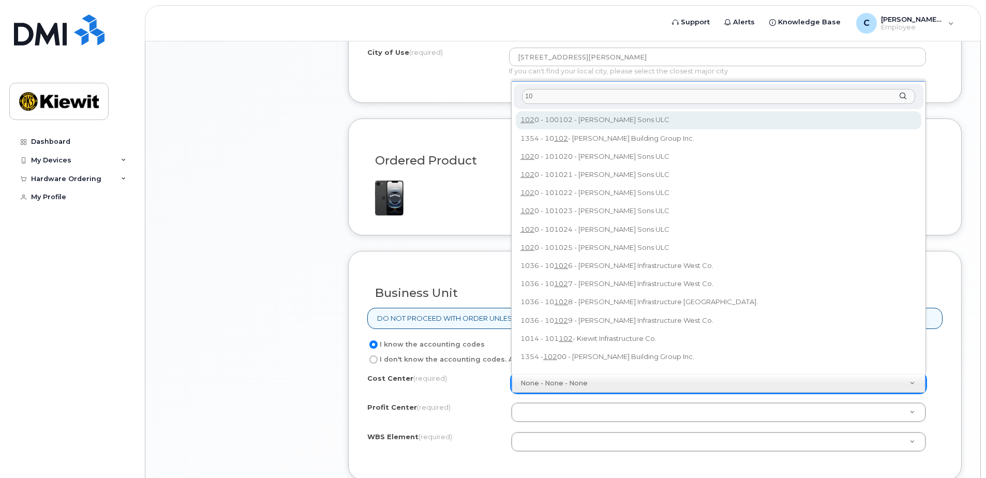
type input "1"
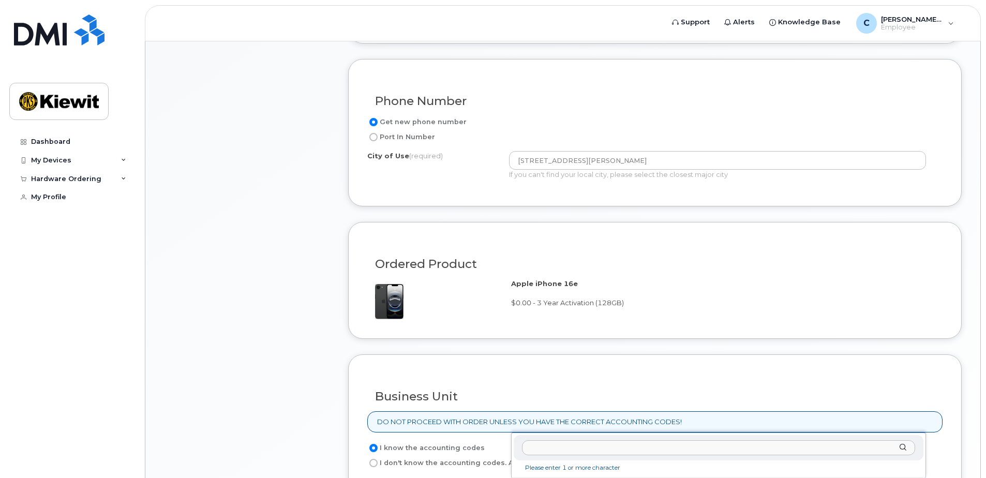
scroll to position [483, 0]
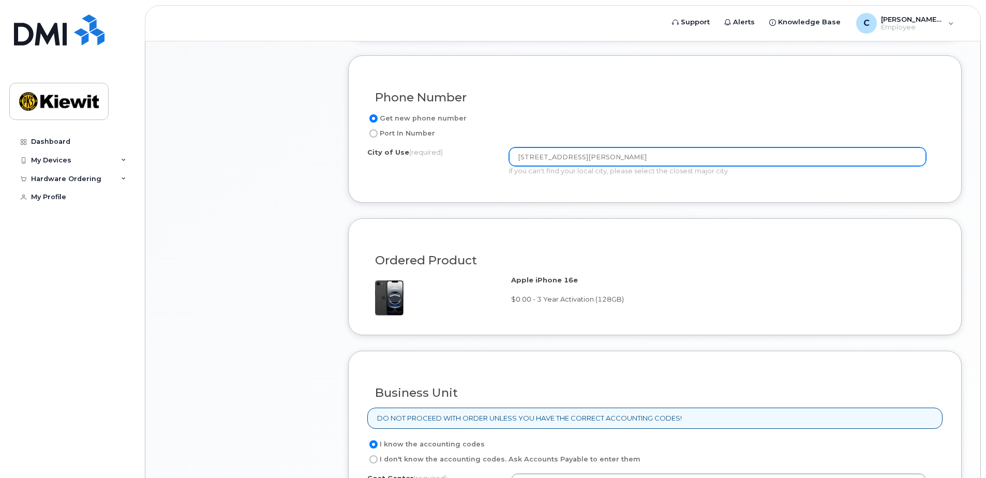
drag, startPoint x: 618, startPoint y: 155, endPoint x: 483, endPoint y: 150, distance: 135.7
click at [483, 150] on div "City of Use (required) 1 Holt Road South If you can't find your local city, ple…" at bounding box center [650, 161] width 567 height 28
type input "O"
type input "N"
type input "O"
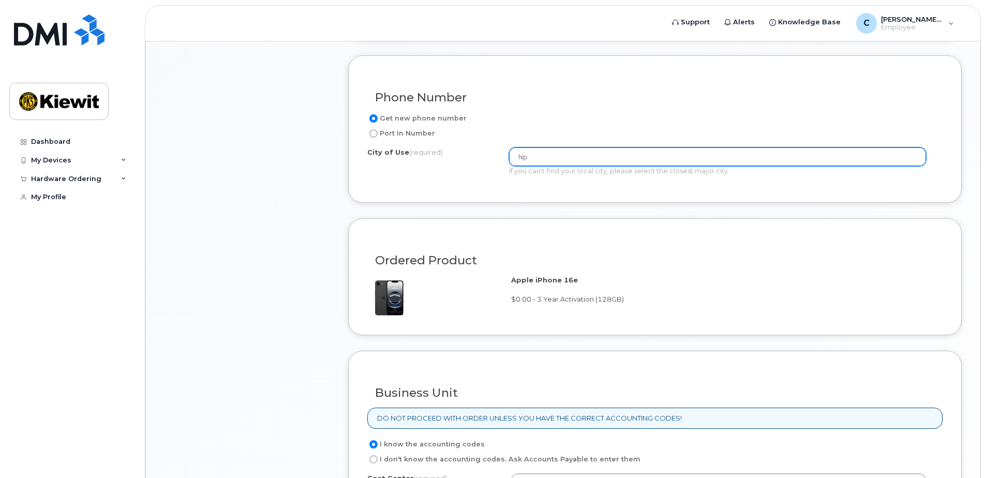
type input "N"
click at [709, 161] on input "Bowmanville" at bounding box center [717, 156] width 417 height 19
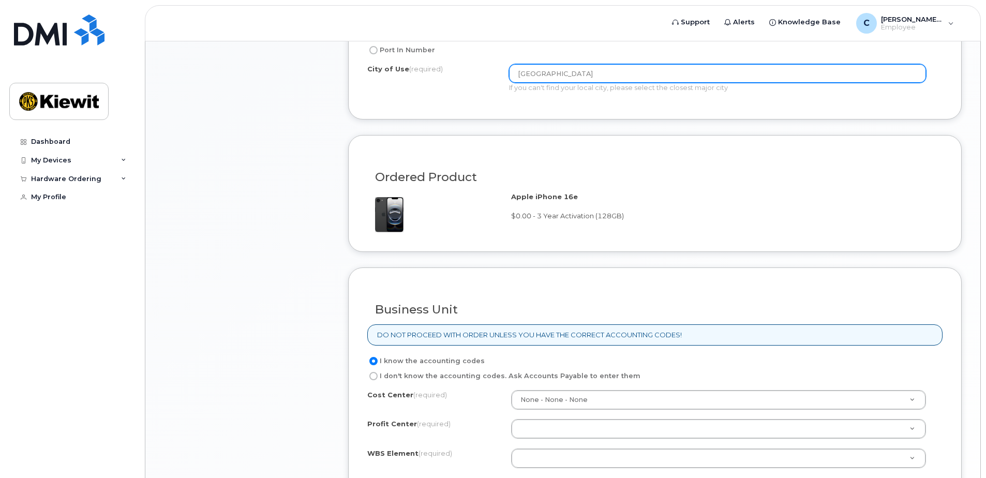
scroll to position [586, 0]
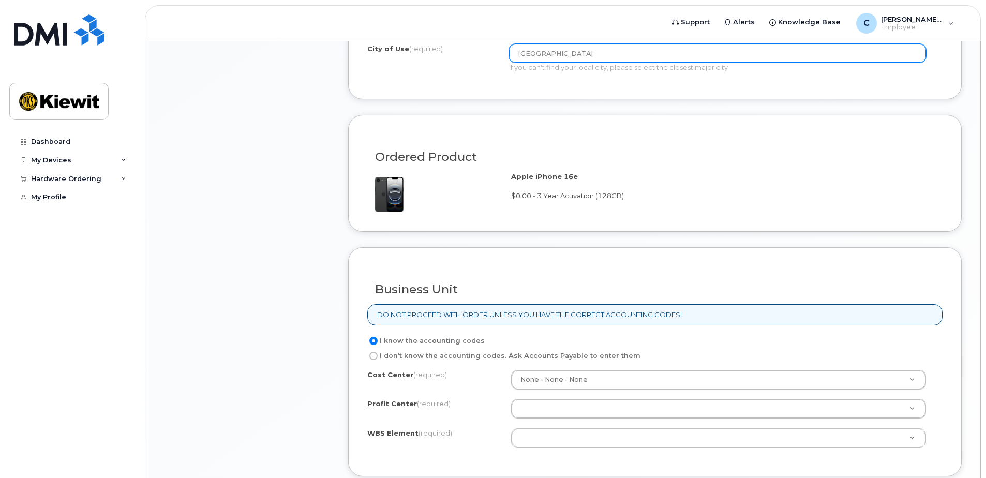
type input "Bowmanville"
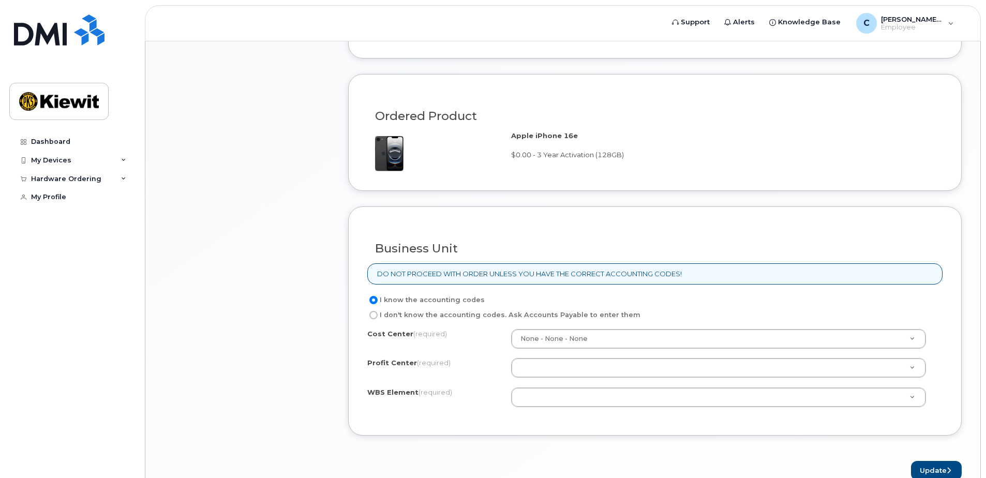
scroll to position [690, 0]
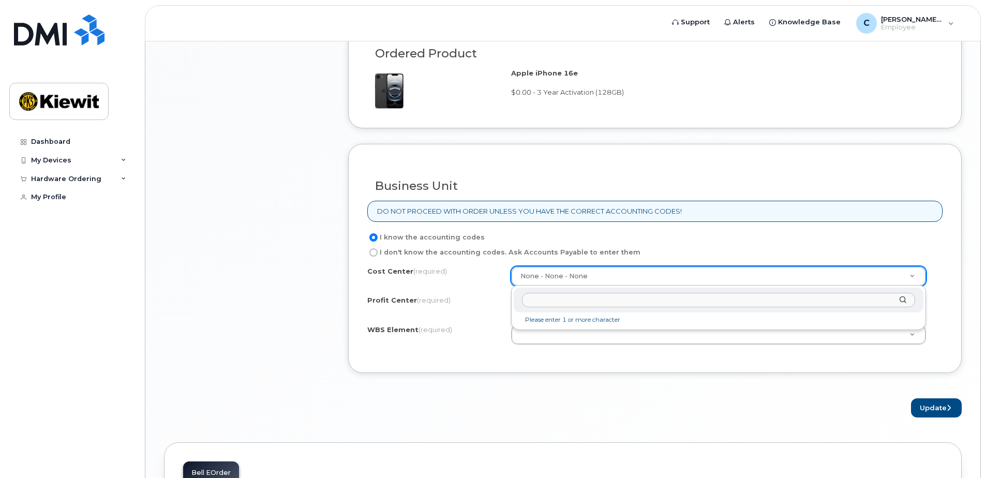
click at [570, 317] on li "Please enter 1 or more character" at bounding box center [719, 320] width 406 height 11
